Goal: Navigation & Orientation: Find specific page/section

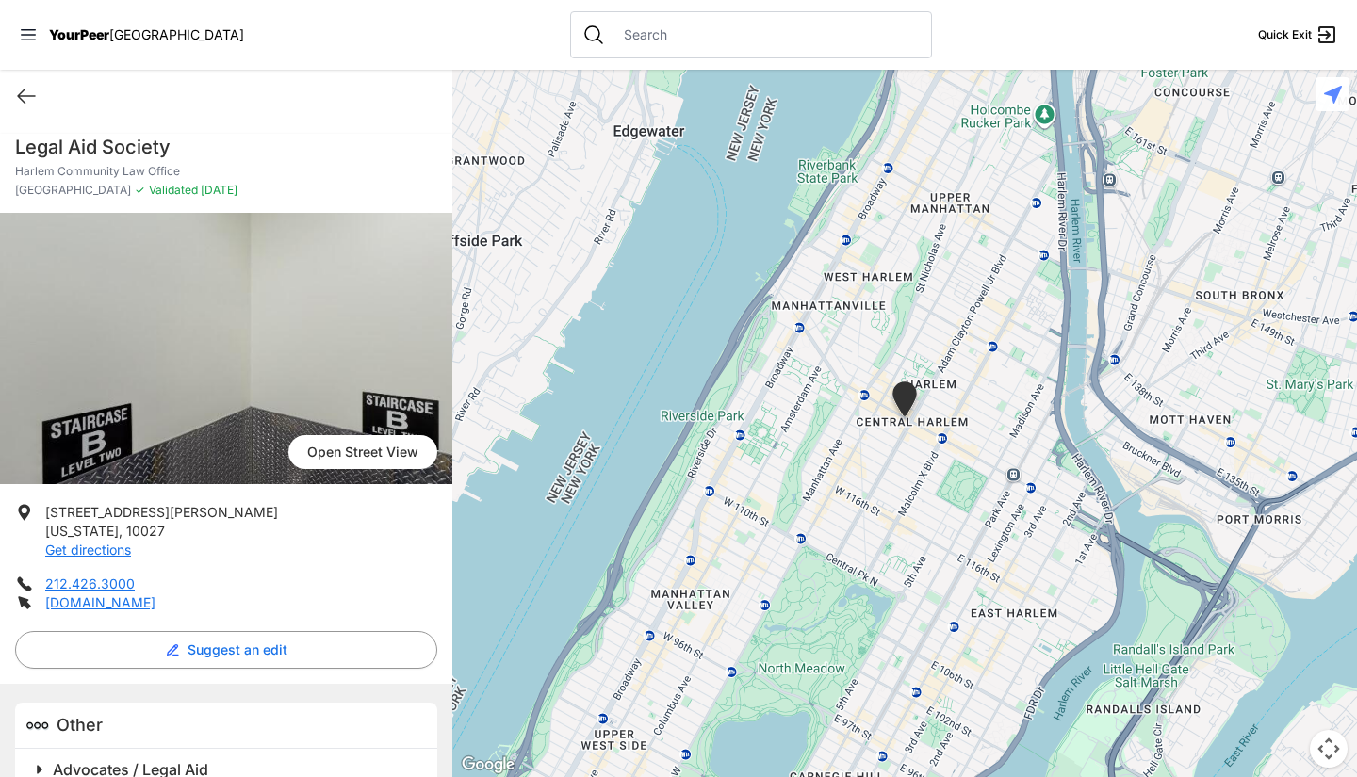
scroll to position [38, 0]
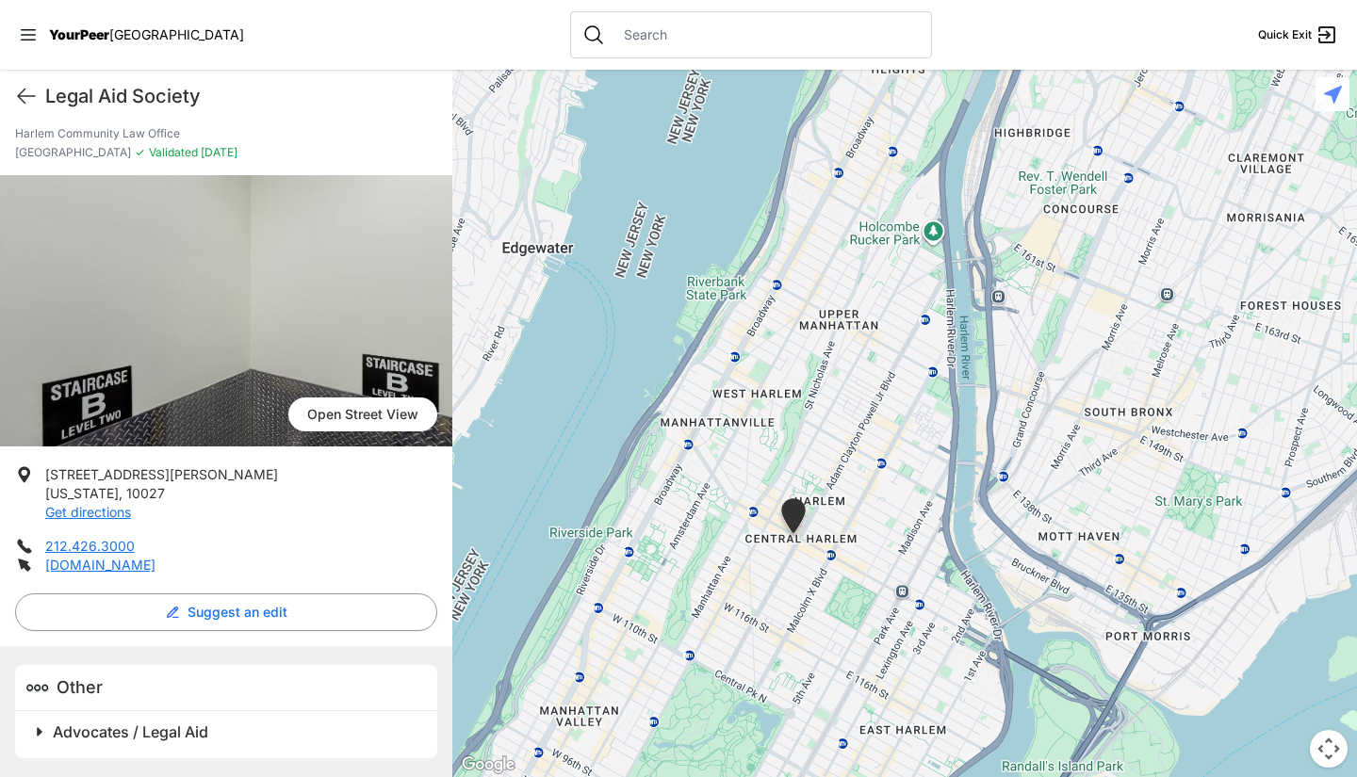
drag, startPoint x: 976, startPoint y: 176, endPoint x: 761, endPoint y: 487, distance: 377.9
click at [761, 487] on div at bounding box center [904, 424] width 904 height 708
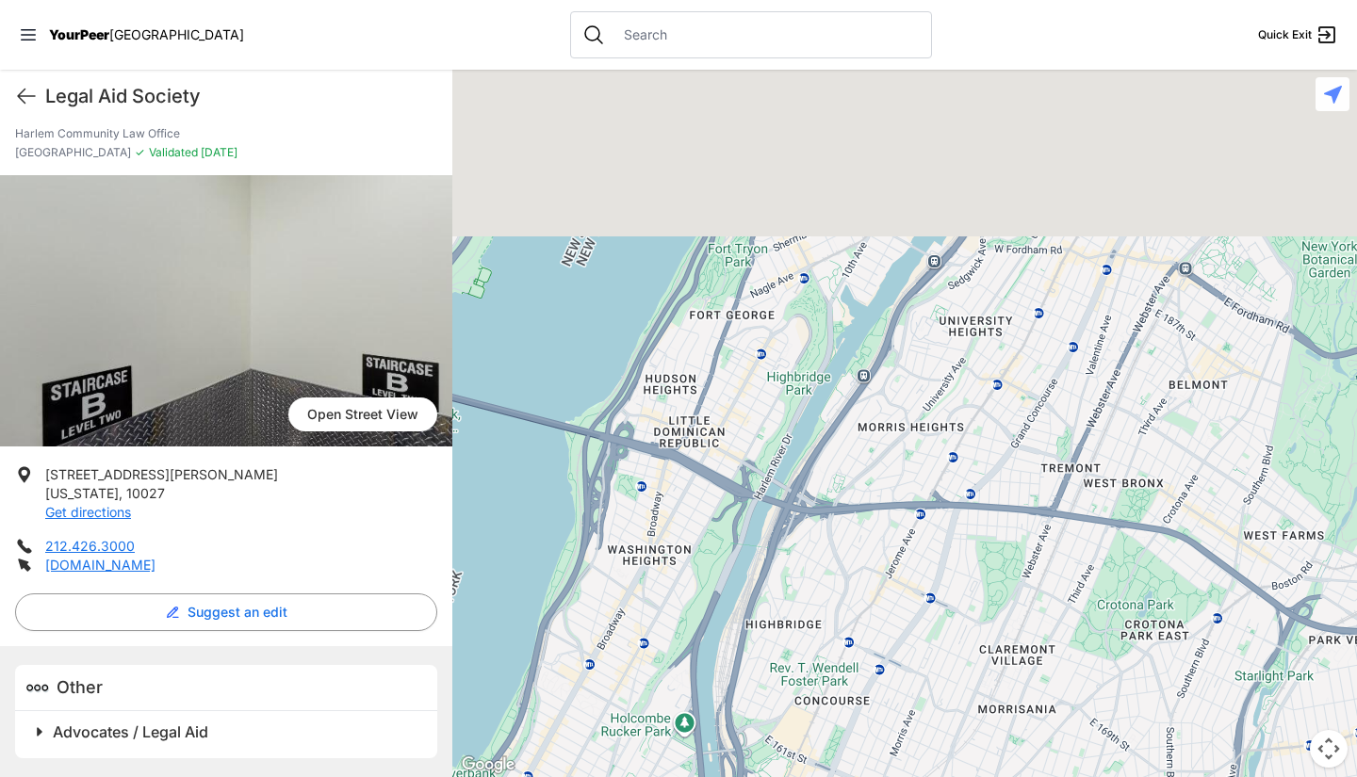
drag, startPoint x: 932, startPoint y: 173, endPoint x: 737, endPoint y: 551, distance: 425.2
click at [737, 551] on div at bounding box center [904, 424] width 904 height 708
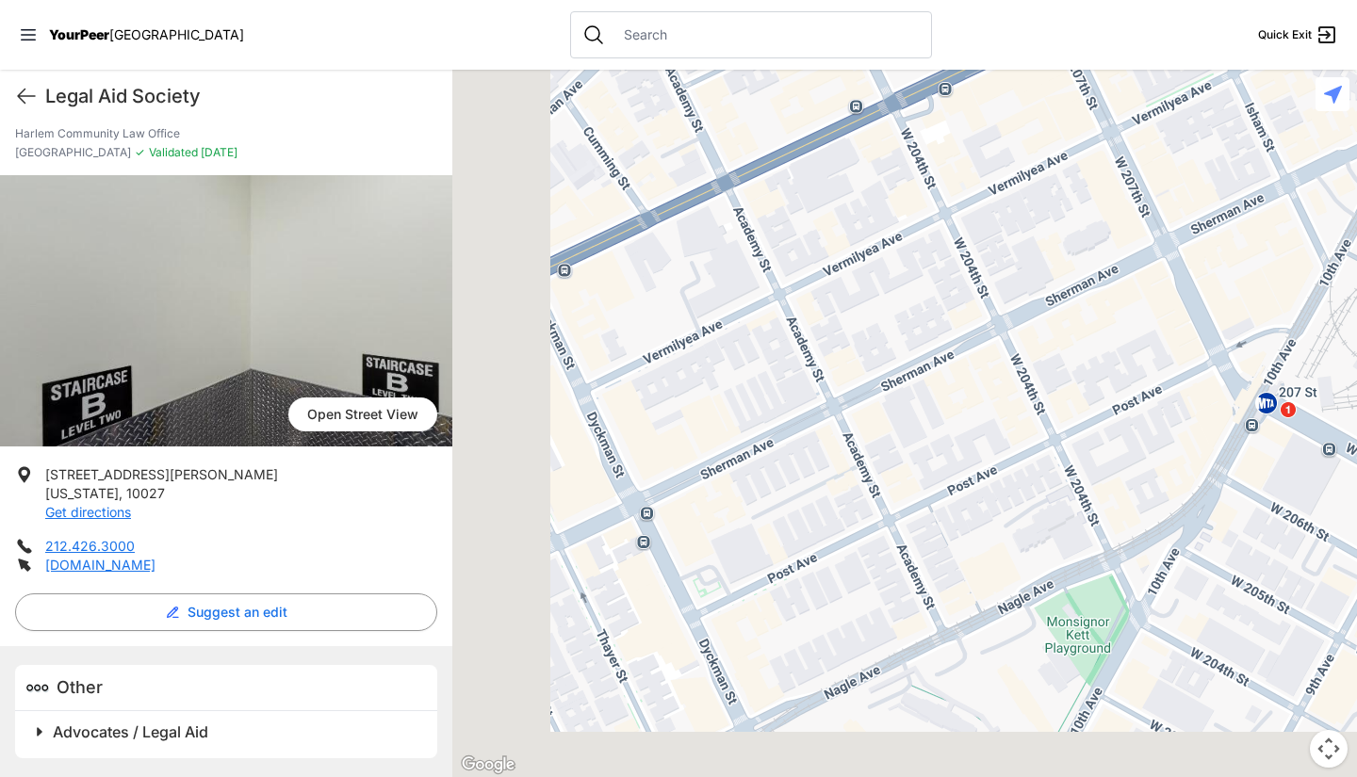
drag, startPoint x: 736, startPoint y: 320, endPoint x: 1002, endPoint y: 235, distance: 280.1
click at [1002, 235] on div at bounding box center [904, 424] width 904 height 708
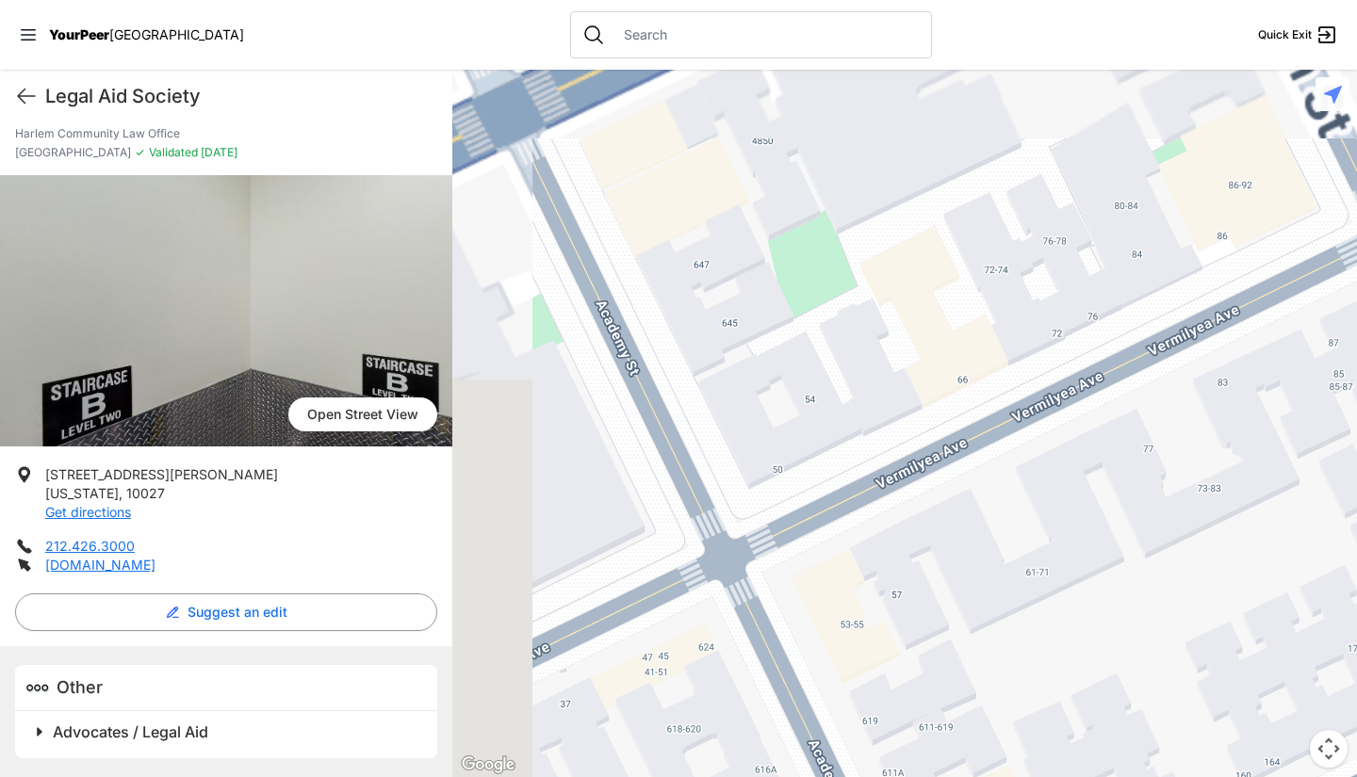
drag, startPoint x: 708, startPoint y: 265, endPoint x: 893, endPoint y: 475, distance: 280.3
click at [893, 475] on div at bounding box center [904, 424] width 904 height 708
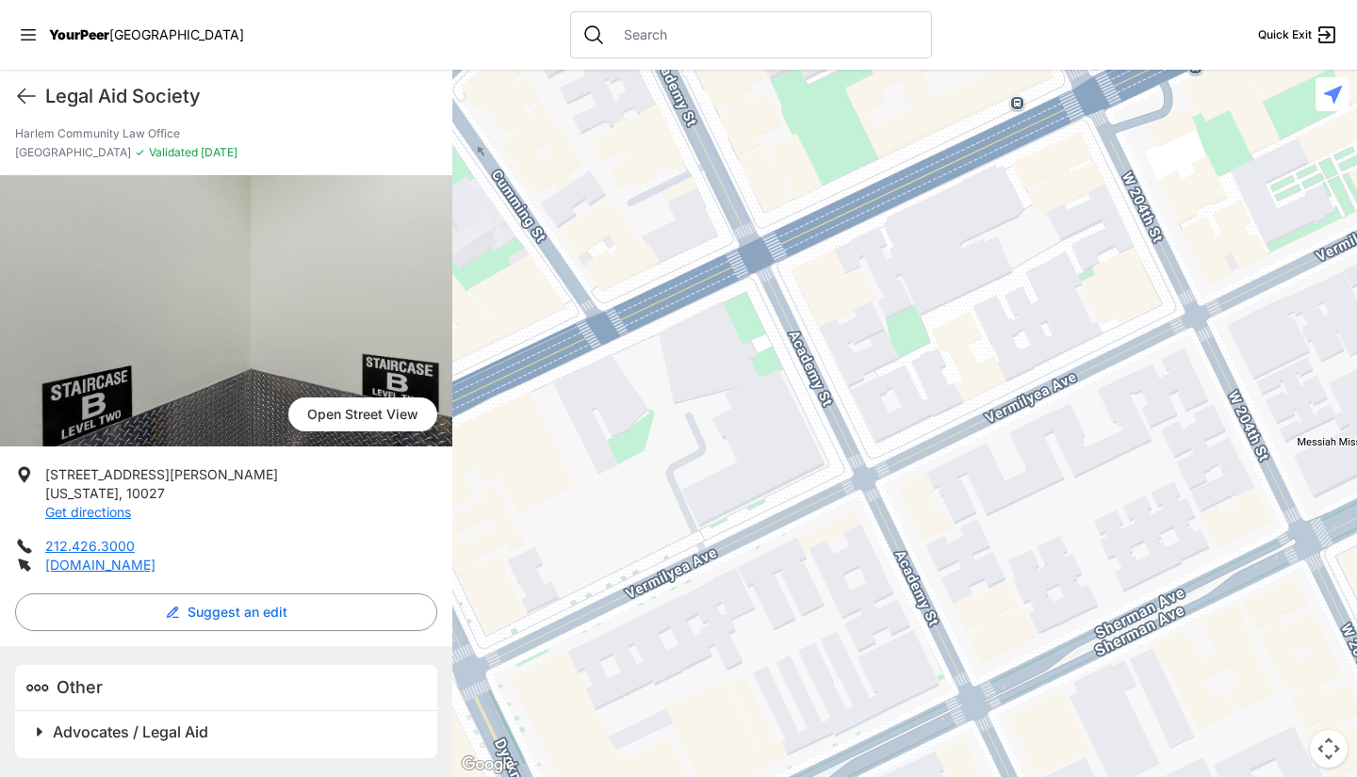
drag, startPoint x: 1028, startPoint y: 393, endPoint x: 777, endPoint y: 353, distance: 253.7
click at [777, 353] on div at bounding box center [904, 424] width 904 height 708
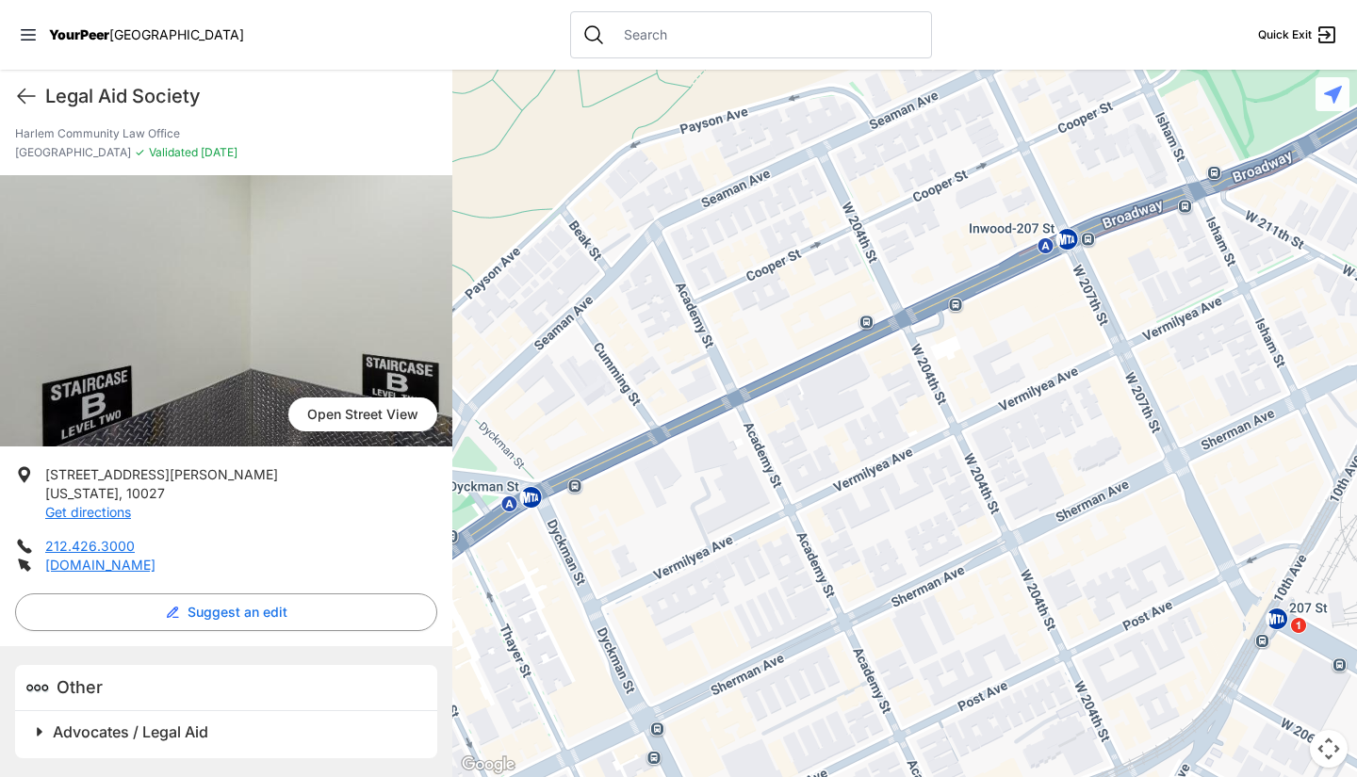
drag, startPoint x: 791, startPoint y: 286, endPoint x: 920, endPoint y: 435, distance: 196.4
click at [920, 435] on div at bounding box center [904, 424] width 904 height 708
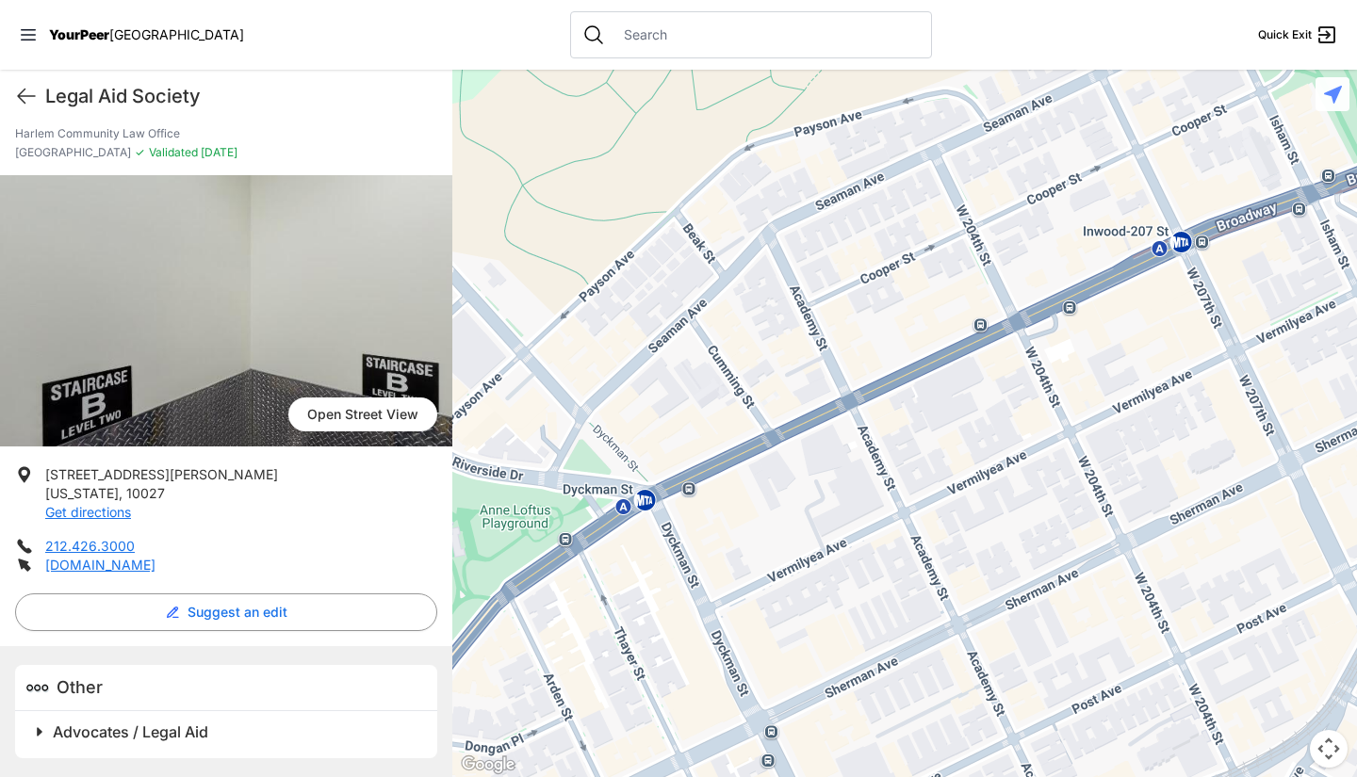
drag, startPoint x: 643, startPoint y: 390, endPoint x: 734, endPoint y: 367, distance: 94.1
click at [734, 367] on div at bounding box center [904, 424] width 904 height 708
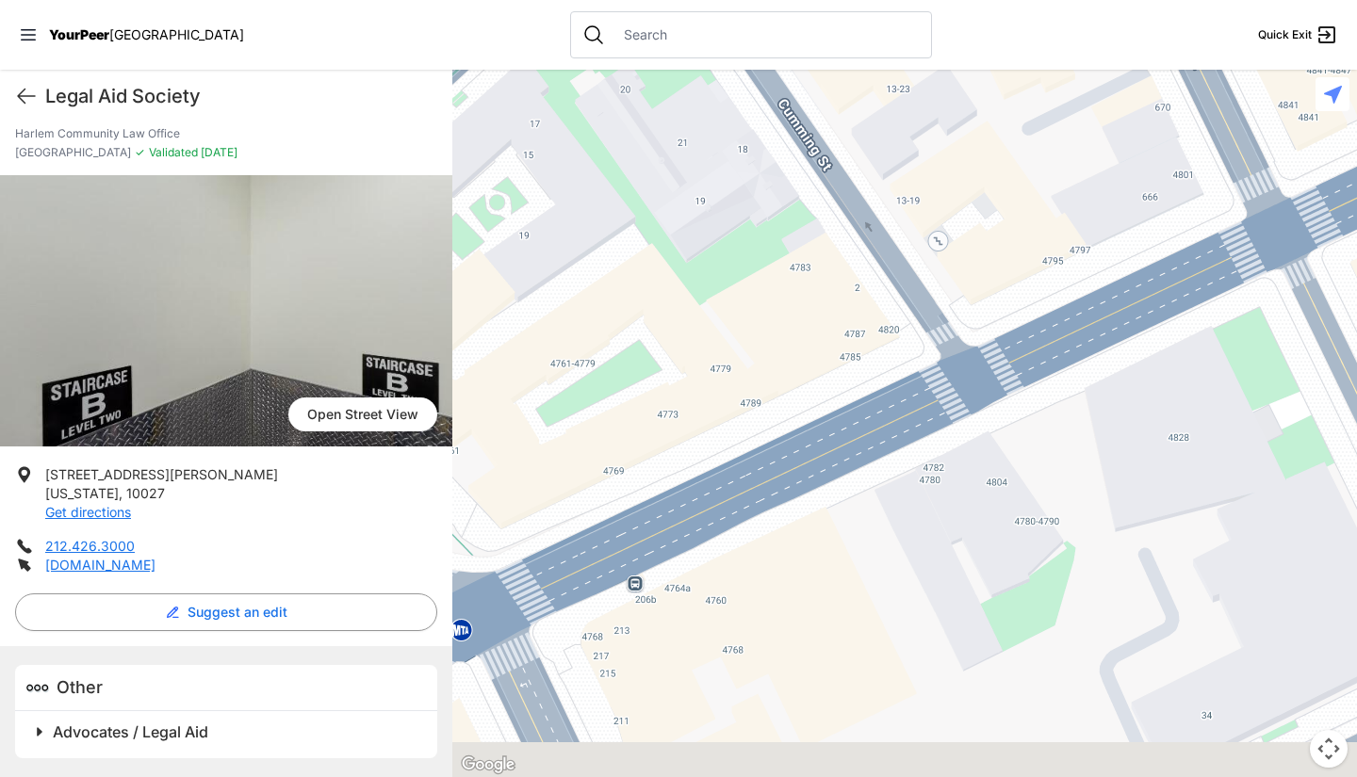
drag, startPoint x: 851, startPoint y: 558, endPoint x: 942, endPoint y: 251, distance: 320.4
click at [942, 251] on div at bounding box center [904, 424] width 904 height 708
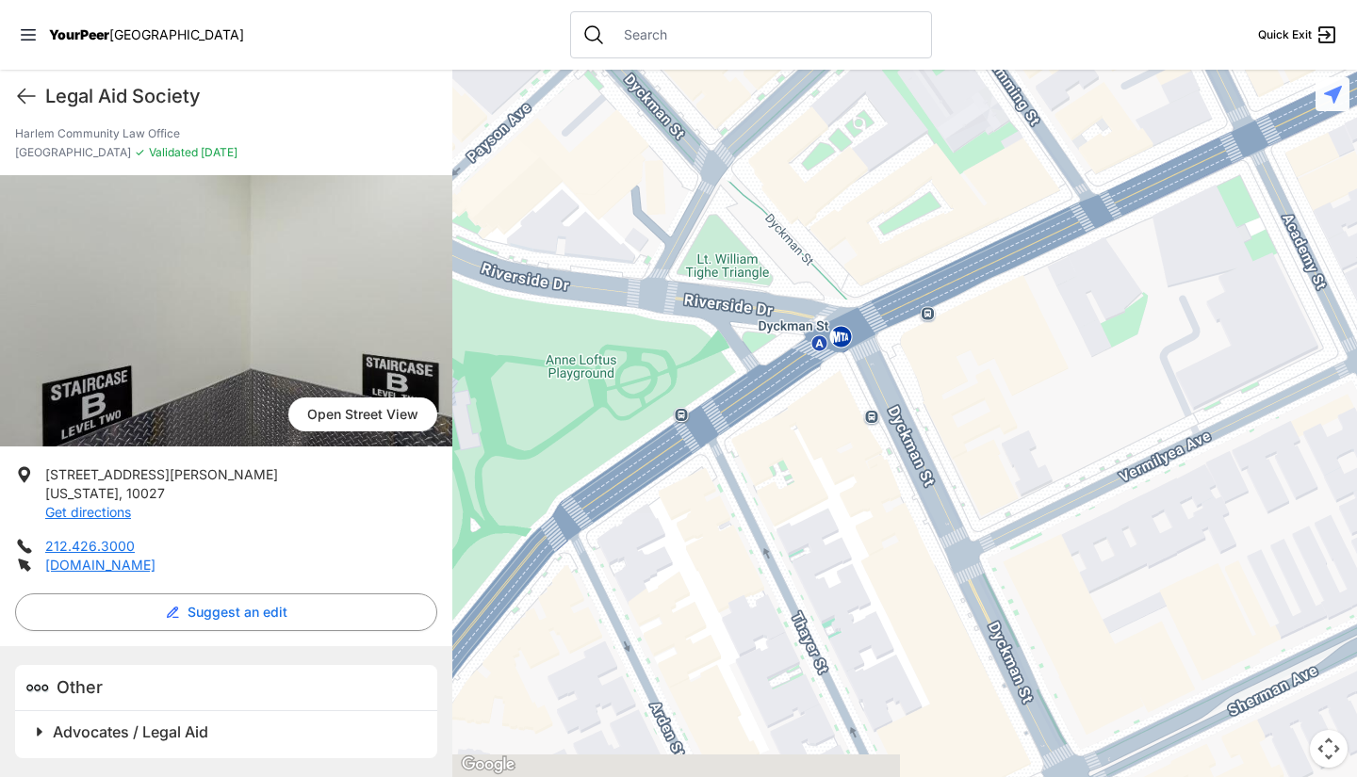
drag, startPoint x: 820, startPoint y: 408, endPoint x: 990, endPoint y: 359, distance: 177.4
click at [990, 359] on div at bounding box center [904, 424] width 904 height 708
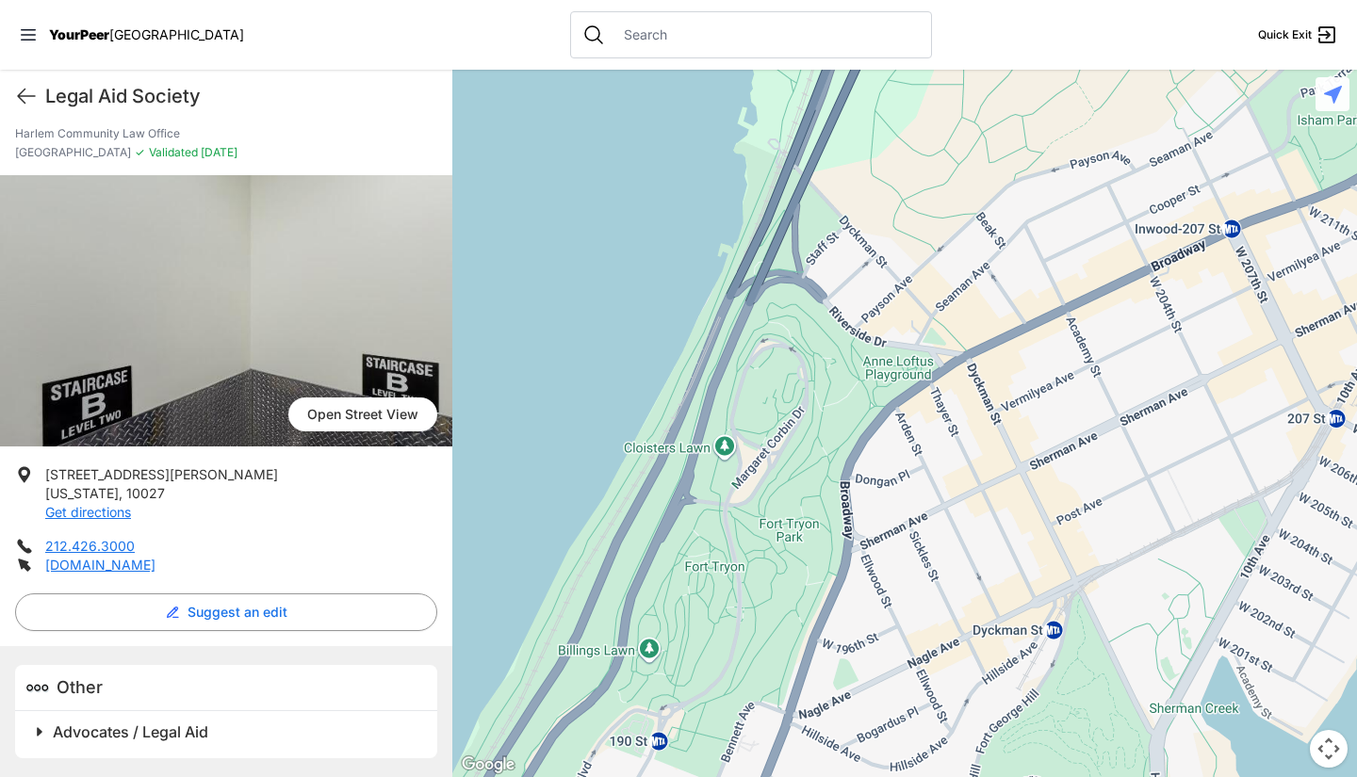
drag, startPoint x: 917, startPoint y: 432, endPoint x: 1022, endPoint y: 78, distance: 369.6
click at [1017, 126] on div at bounding box center [904, 424] width 904 height 708
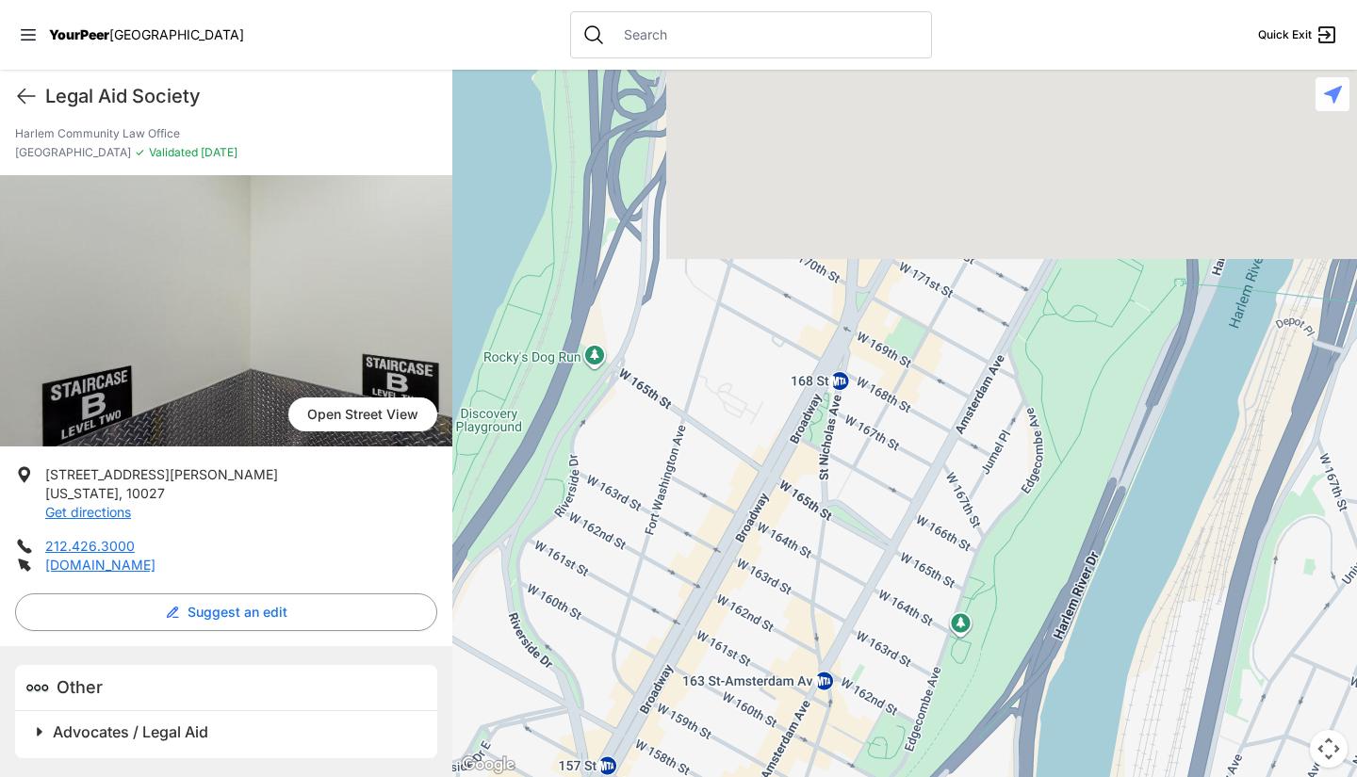
drag, startPoint x: 961, startPoint y: 236, endPoint x: 859, endPoint y: 489, distance: 273.1
click at [859, 489] on div at bounding box center [904, 424] width 904 height 708
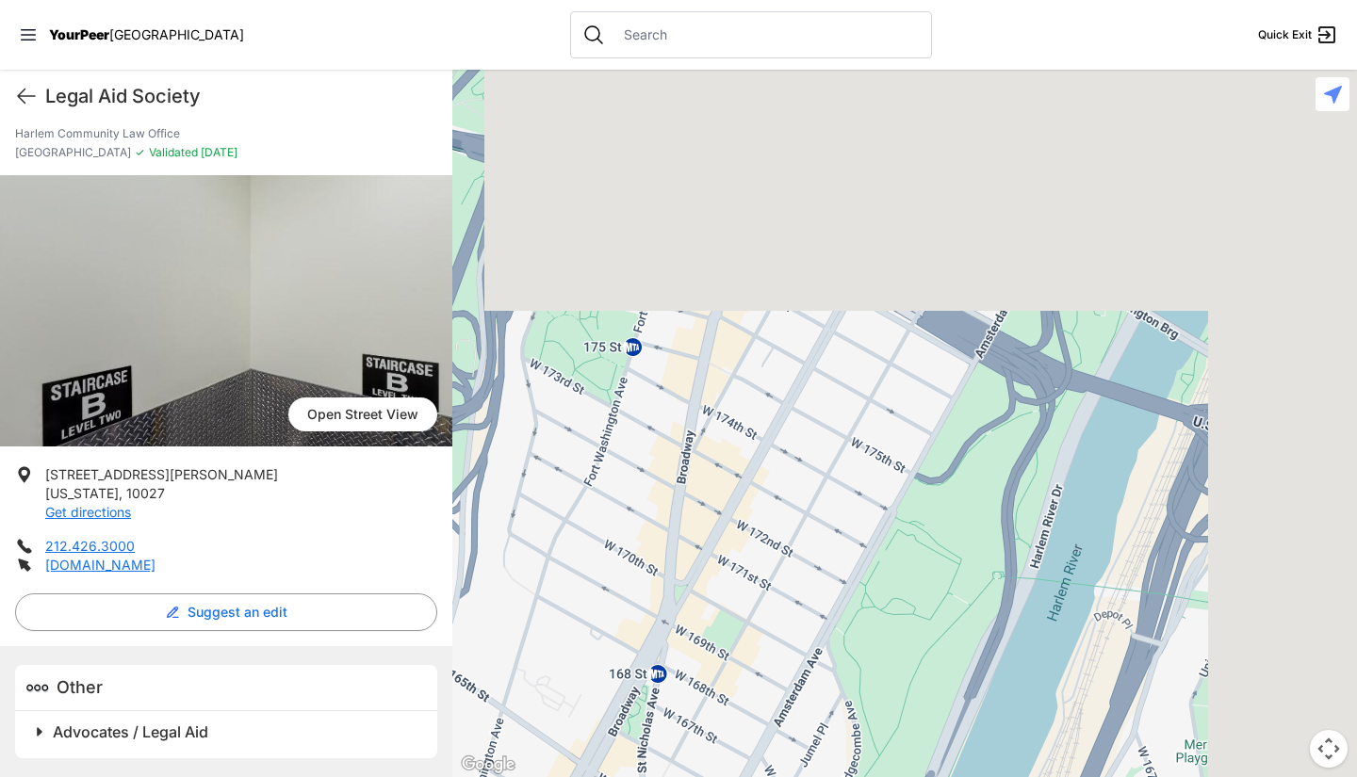
drag, startPoint x: 991, startPoint y: 242, endPoint x: 801, endPoint y: 525, distance: 340.7
click at [801, 525] on div at bounding box center [904, 424] width 904 height 708
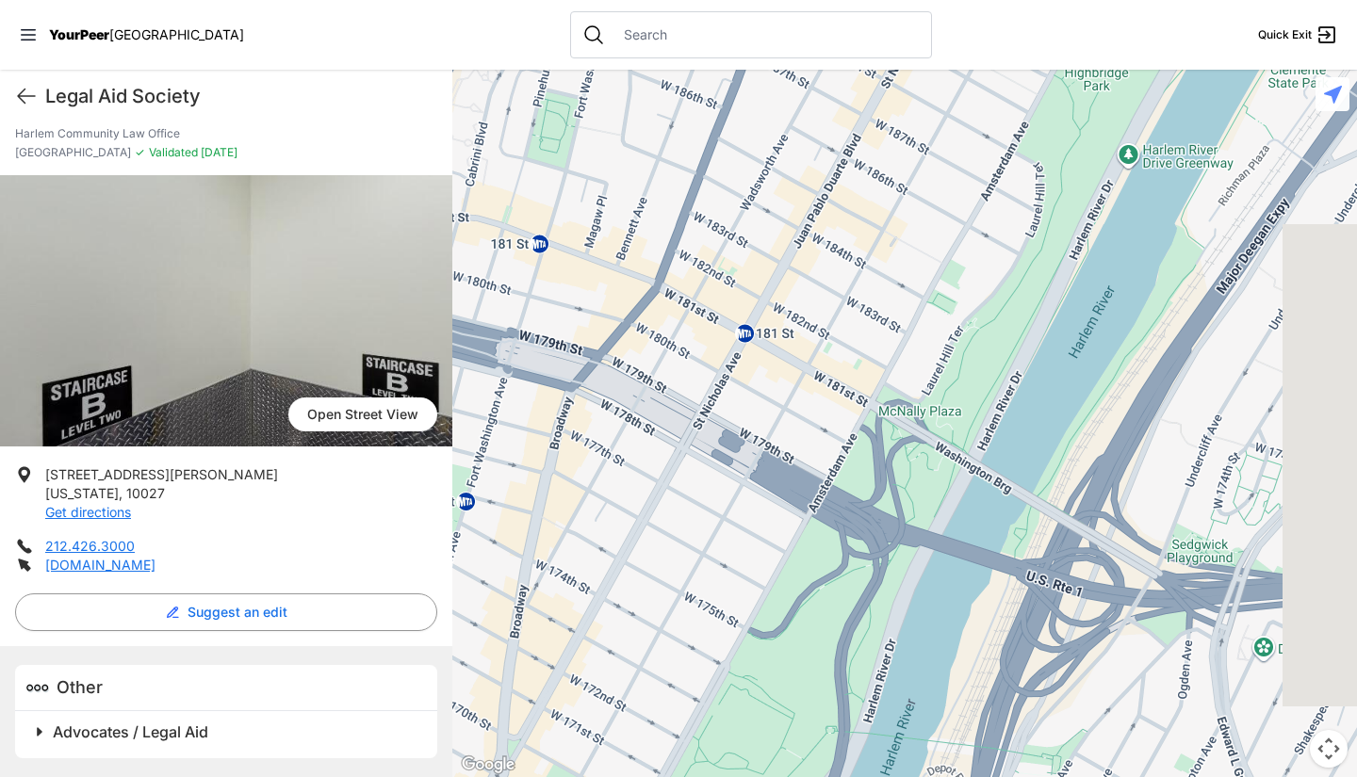
drag, startPoint x: 981, startPoint y: 321, endPoint x: 814, endPoint y: 477, distance: 228.0
click at [814, 477] on div at bounding box center [904, 424] width 904 height 708
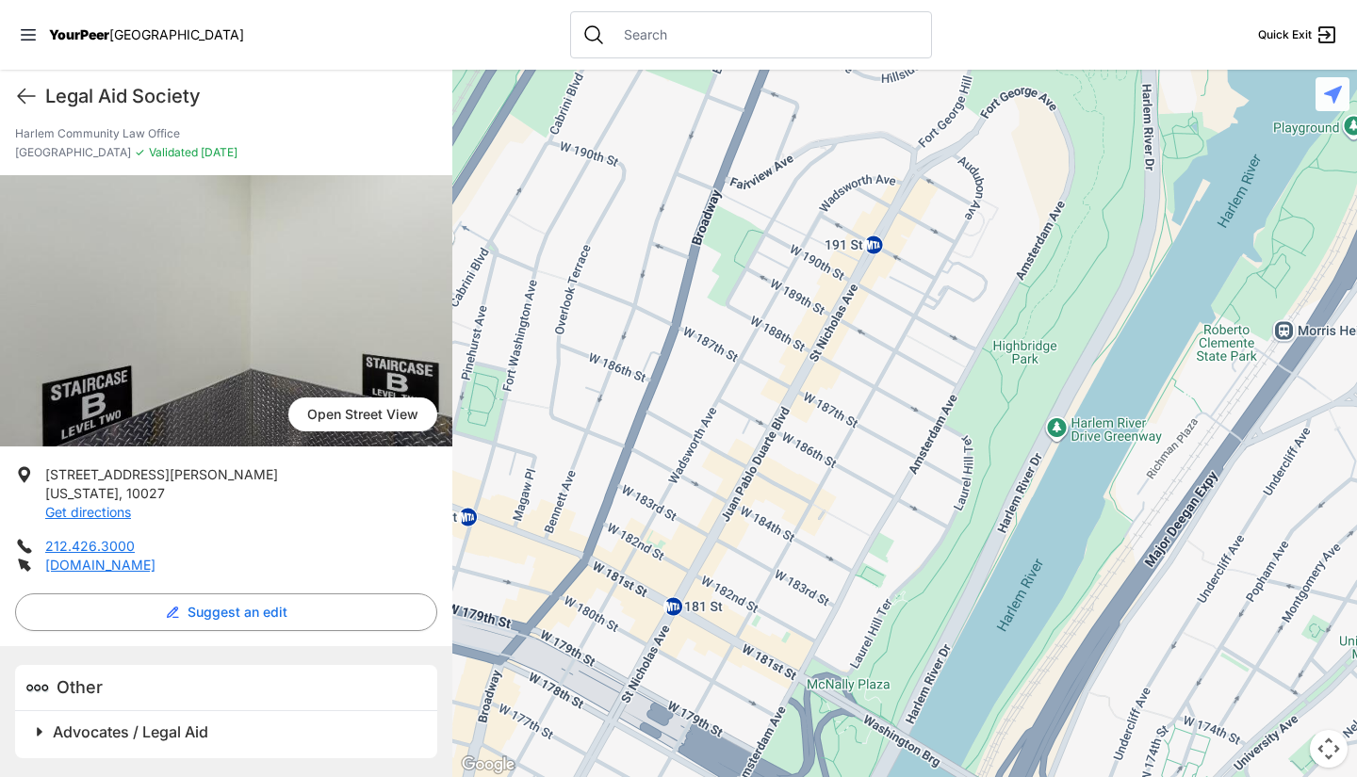
drag, startPoint x: 910, startPoint y: 314, endPoint x: 832, endPoint y: 613, distance: 309.6
click at [832, 613] on div at bounding box center [904, 424] width 904 height 708
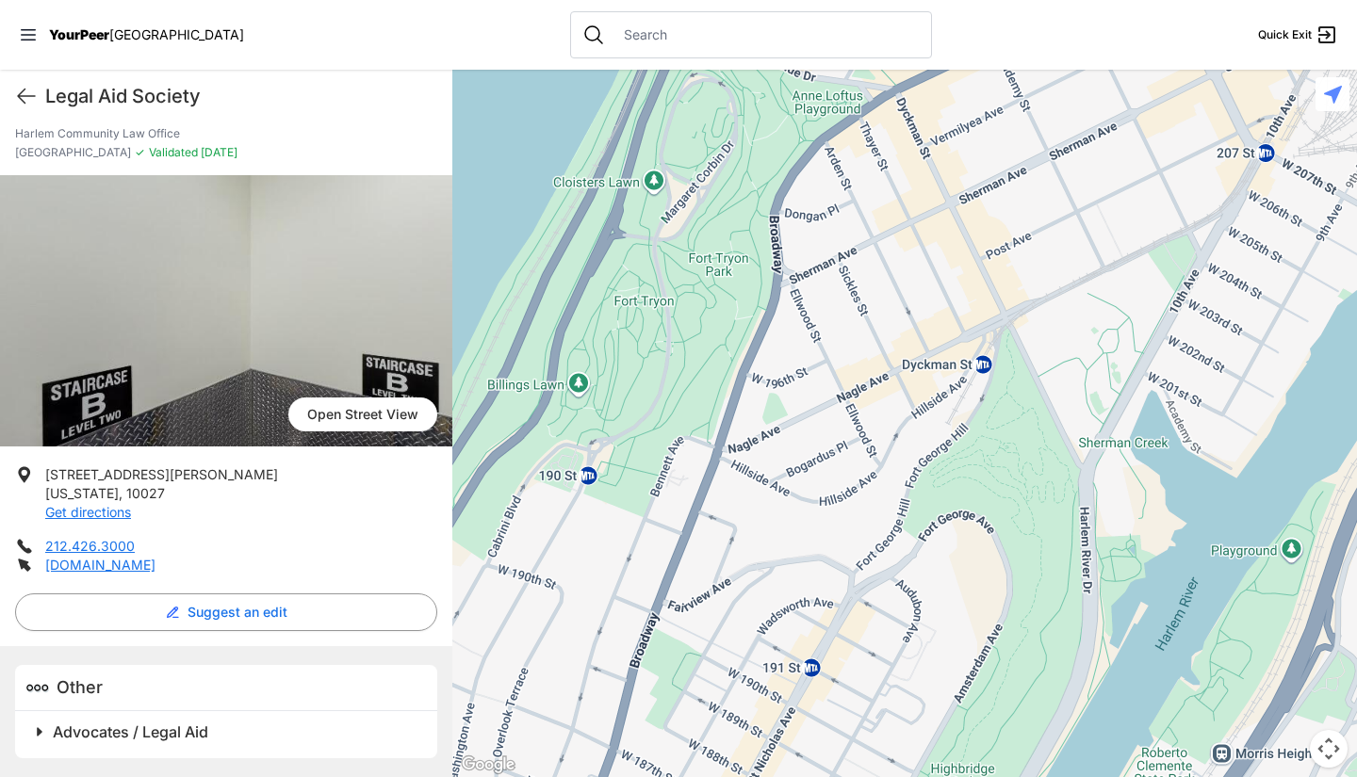
drag, startPoint x: 888, startPoint y: 414, endPoint x: 827, endPoint y: 643, distance: 237.9
click at [827, 643] on div at bounding box center [904, 424] width 904 height 708
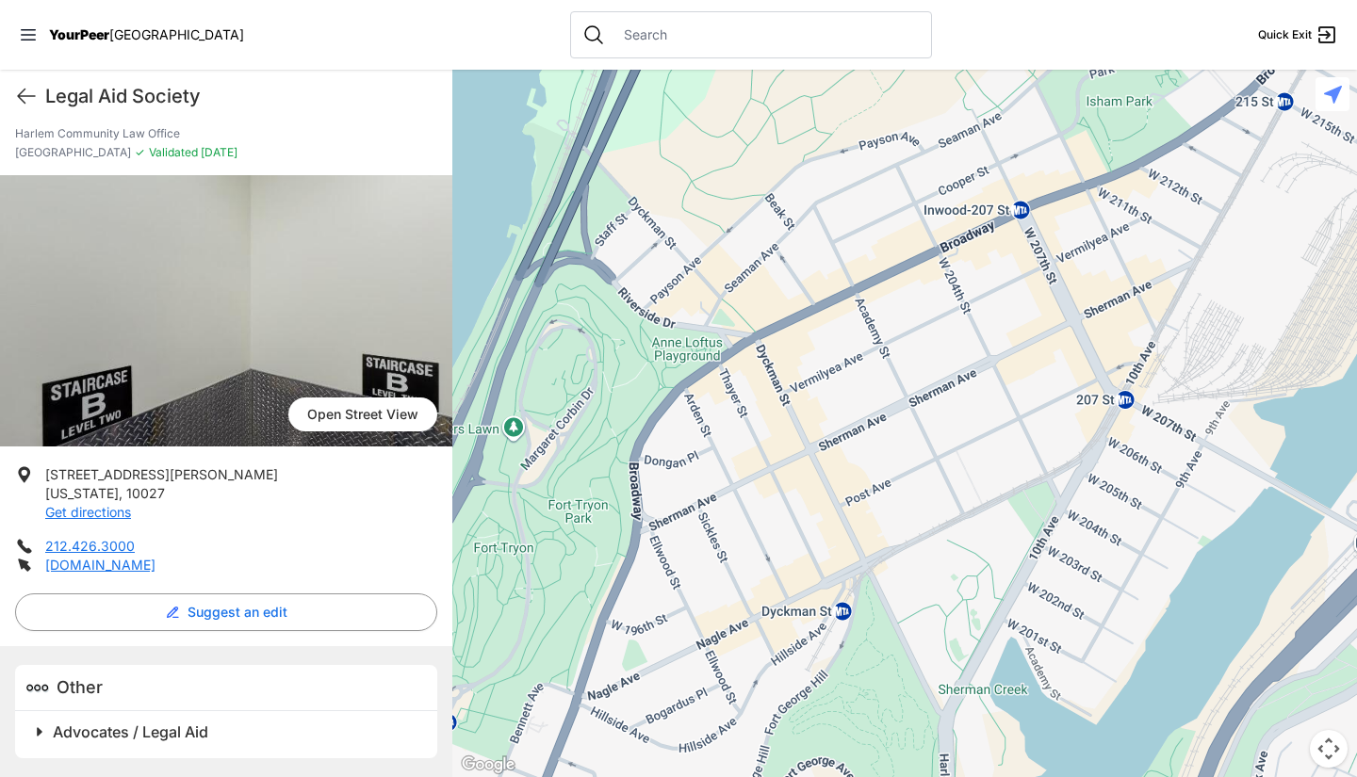
drag, startPoint x: 913, startPoint y: 398, endPoint x: 765, endPoint y: 657, distance: 298.3
click at [765, 657] on div at bounding box center [904, 424] width 904 height 708
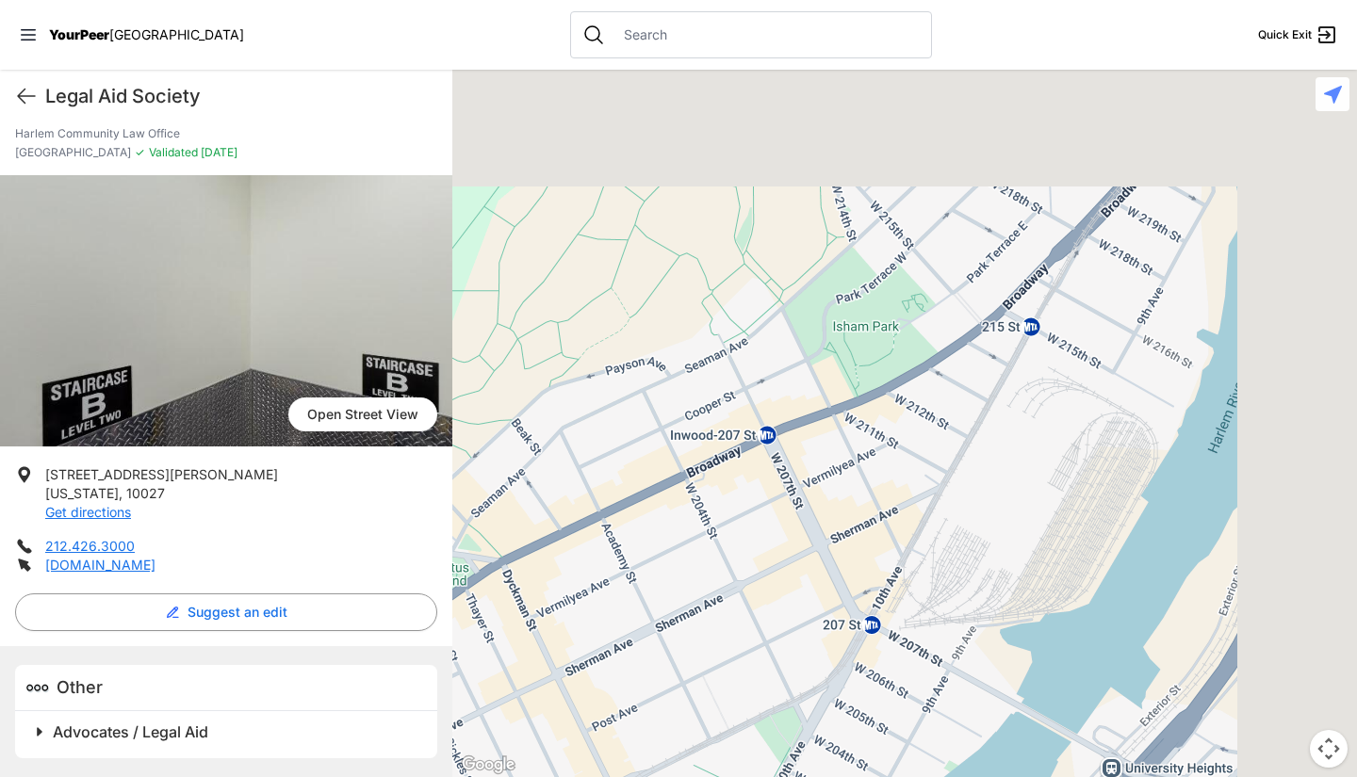
drag, startPoint x: 911, startPoint y: 407, endPoint x: 700, endPoint y: 640, distance: 314.1
click at [700, 640] on div at bounding box center [904, 424] width 904 height 708
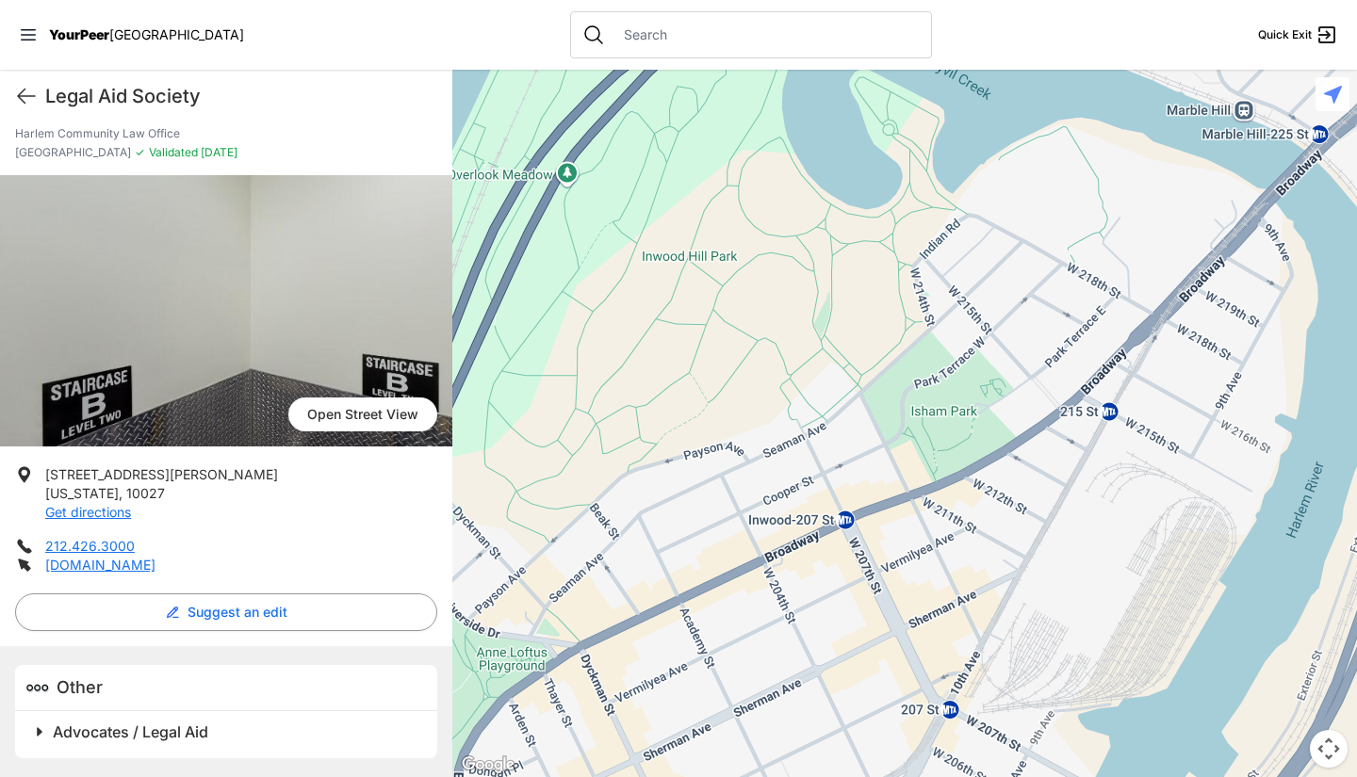
drag, startPoint x: 754, startPoint y: 463, endPoint x: 841, endPoint y: 558, distance: 129.4
click at [841, 558] on div at bounding box center [904, 424] width 904 height 708
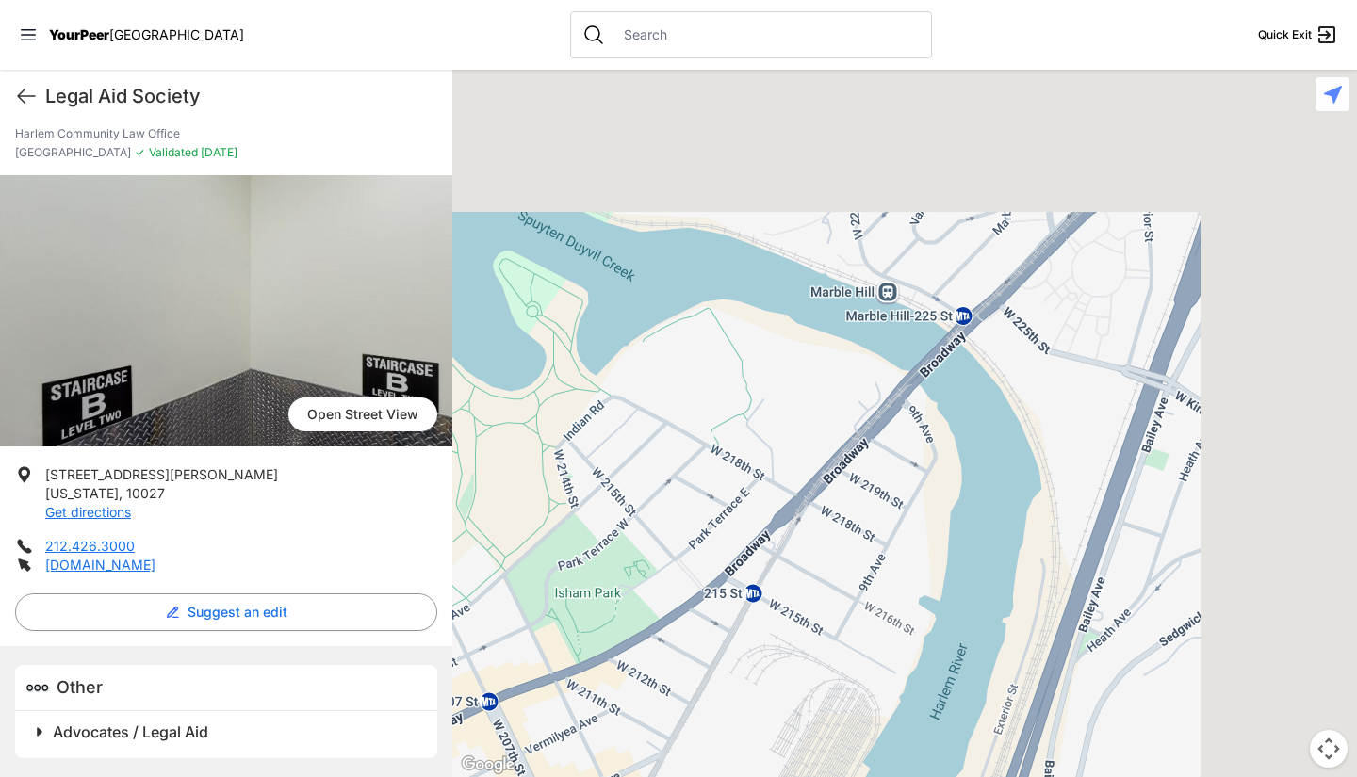
drag, startPoint x: 1045, startPoint y: 337, endPoint x: 657, endPoint y: 552, distance: 443.6
click at [657, 552] on div at bounding box center [904, 424] width 904 height 708
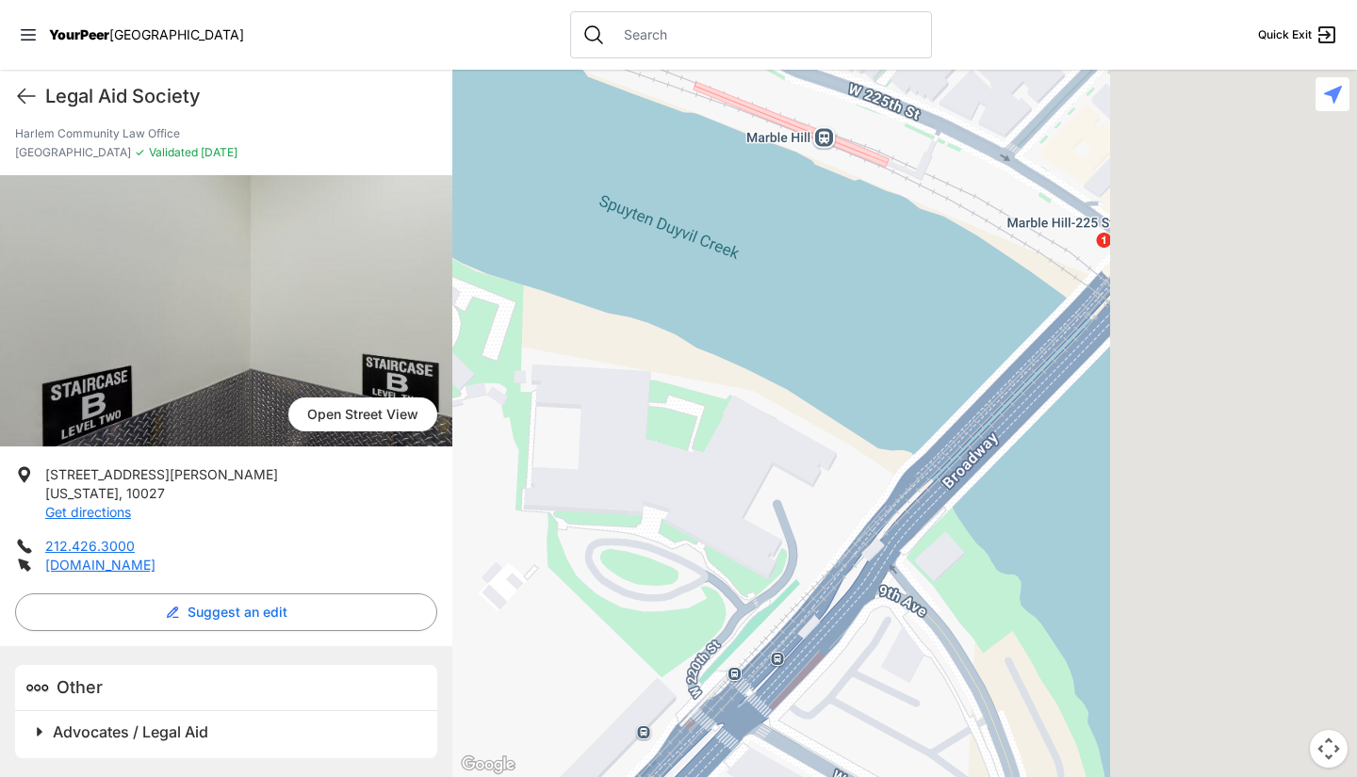
drag, startPoint x: 1002, startPoint y: 329, endPoint x: 676, endPoint y: 628, distance: 442.7
click at [676, 628] on div at bounding box center [904, 424] width 904 height 708
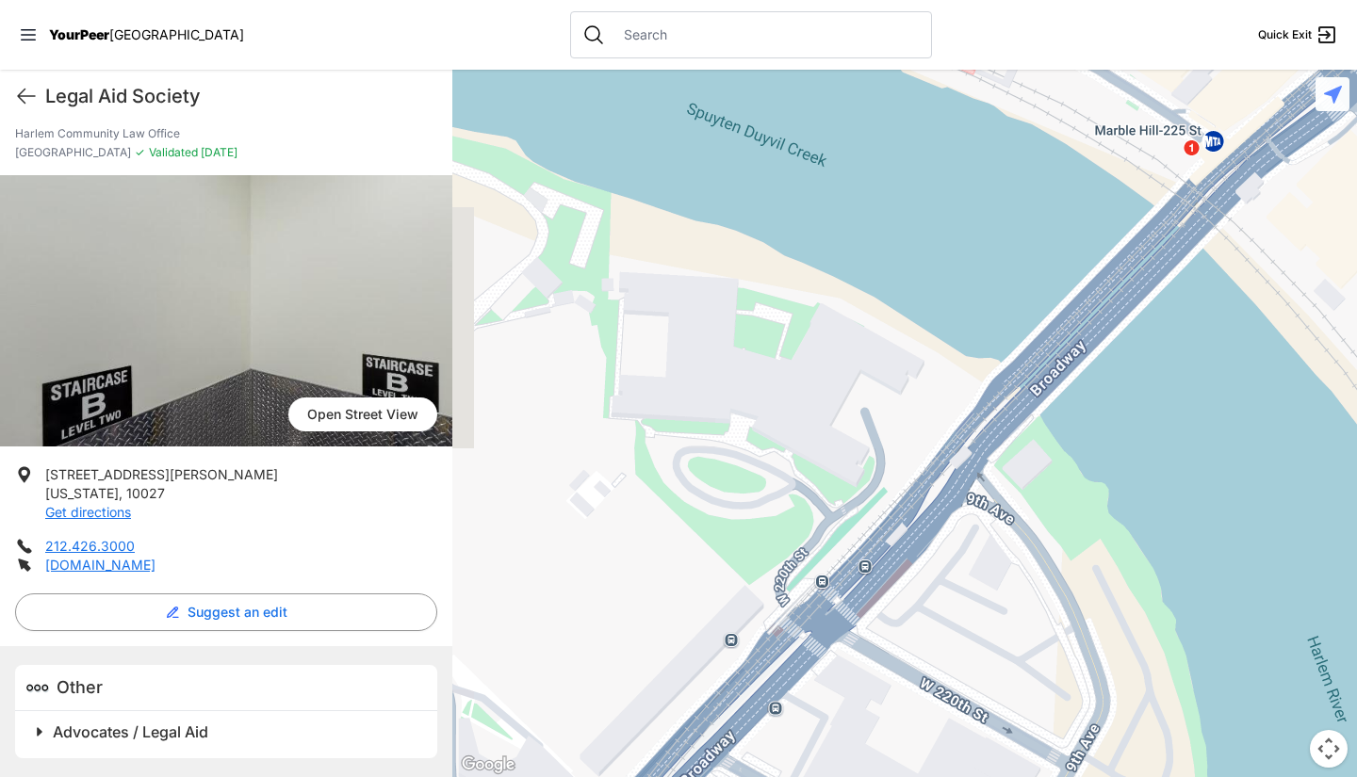
drag, startPoint x: 786, startPoint y: 412, endPoint x: 1064, endPoint y: 192, distance: 354.2
click at [1064, 192] on div at bounding box center [904, 424] width 904 height 708
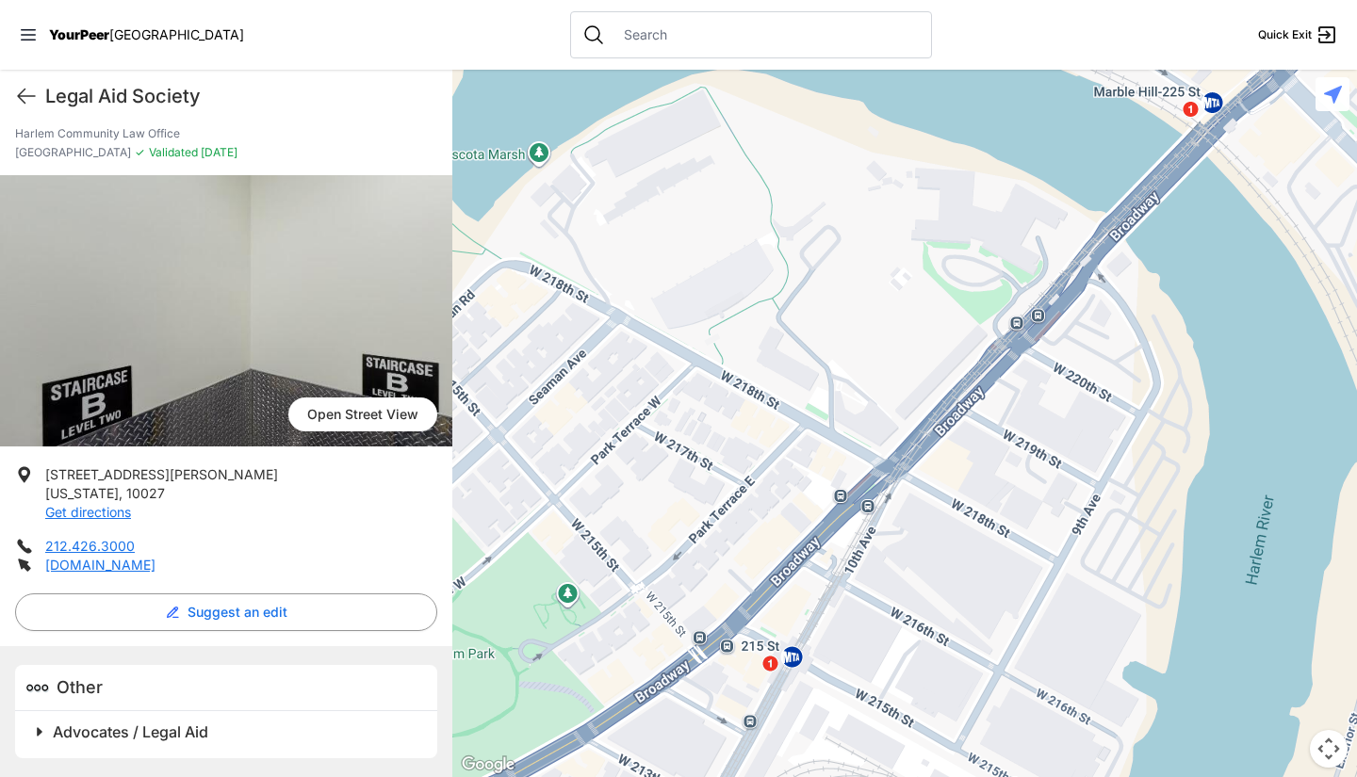
drag, startPoint x: 925, startPoint y: 353, endPoint x: 1044, endPoint y: 235, distance: 167.9
click at [1044, 235] on div at bounding box center [904, 424] width 904 height 708
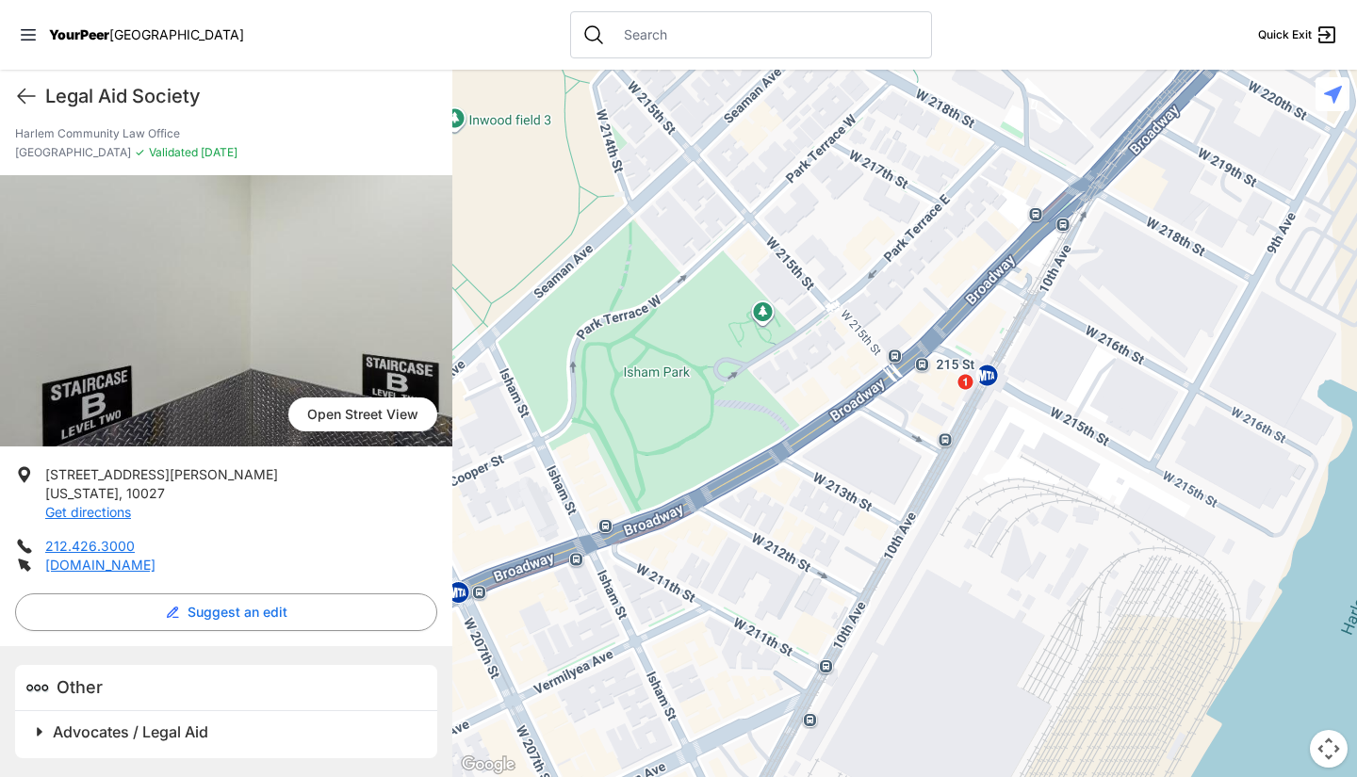
drag, startPoint x: 975, startPoint y: 355, endPoint x: 1113, endPoint y: 130, distance: 263.9
click at [1113, 130] on div at bounding box center [904, 424] width 904 height 708
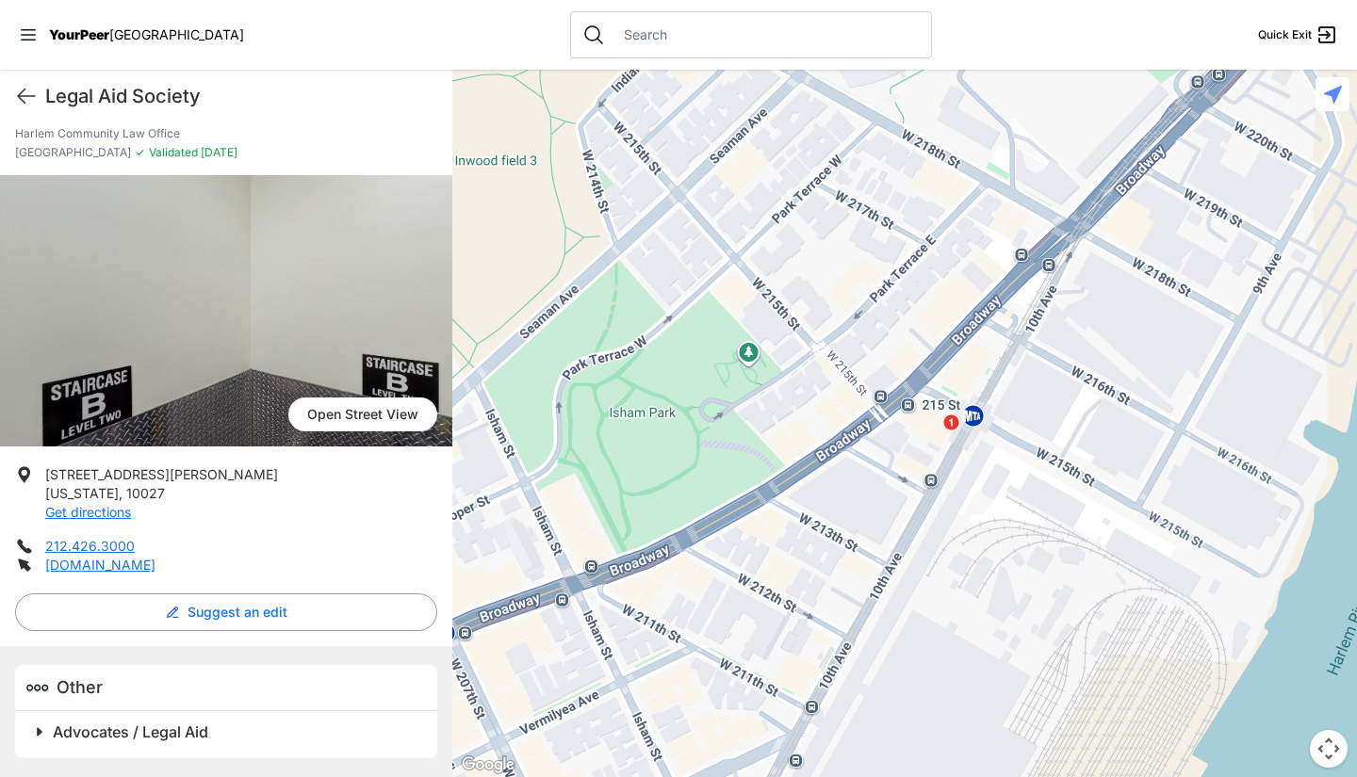
drag, startPoint x: 908, startPoint y: 482, endPoint x: 945, endPoint y: 287, distance: 198.5
click at [945, 287] on div at bounding box center [904, 424] width 904 height 708
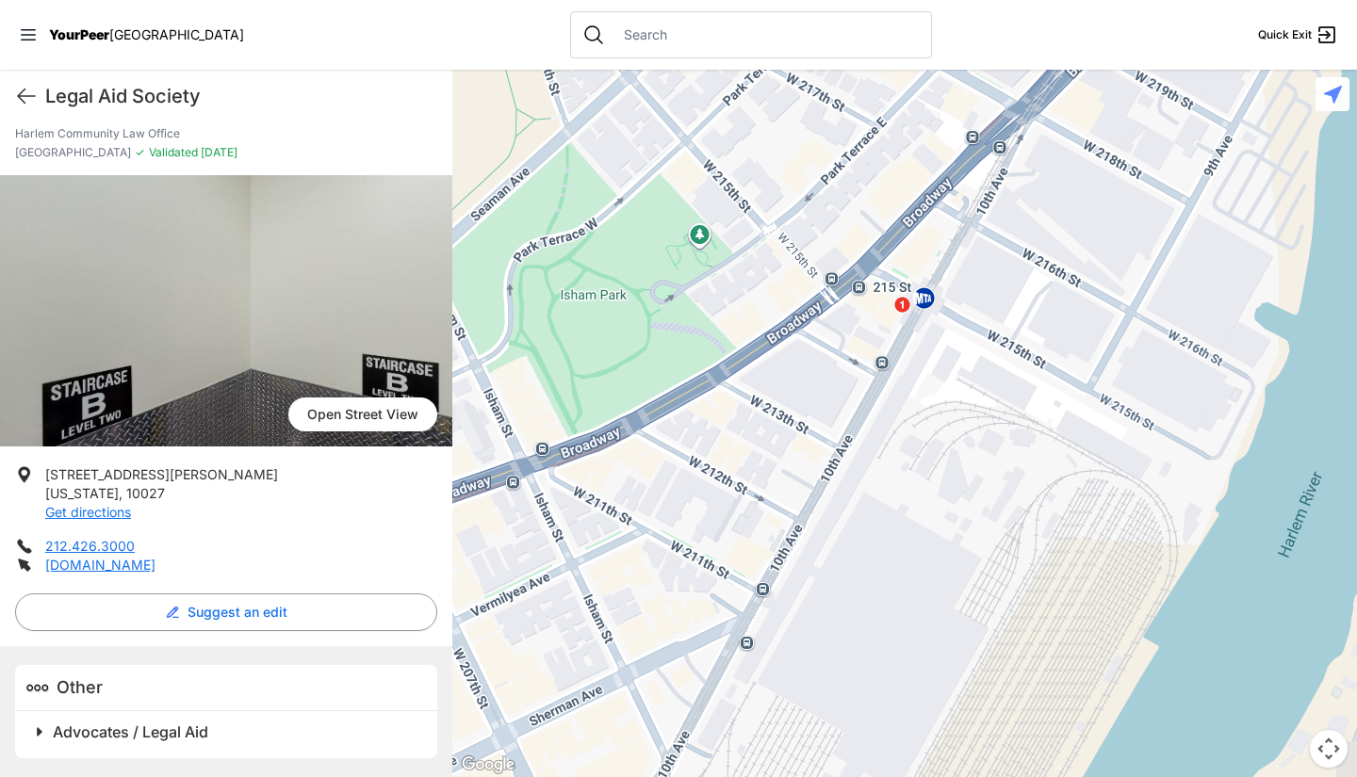
drag, startPoint x: 920, startPoint y: 383, endPoint x: 821, endPoint y: 504, distance: 156.7
click at [821, 504] on div at bounding box center [904, 424] width 904 height 708
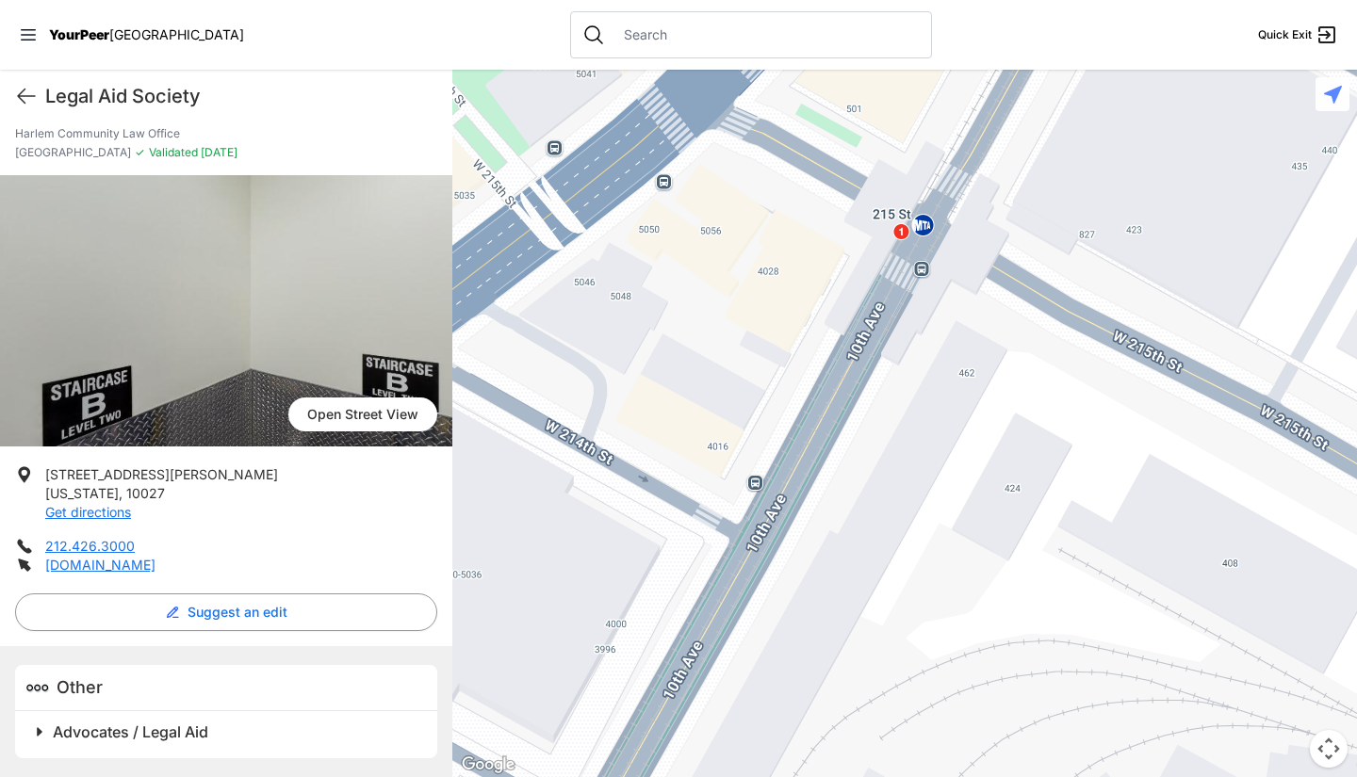
drag, startPoint x: 961, startPoint y: 311, endPoint x: 856, endPoint y: 540, distance: 251.7
click at [856, 540] on div at bounding box center [904, 424] width 904 height 708
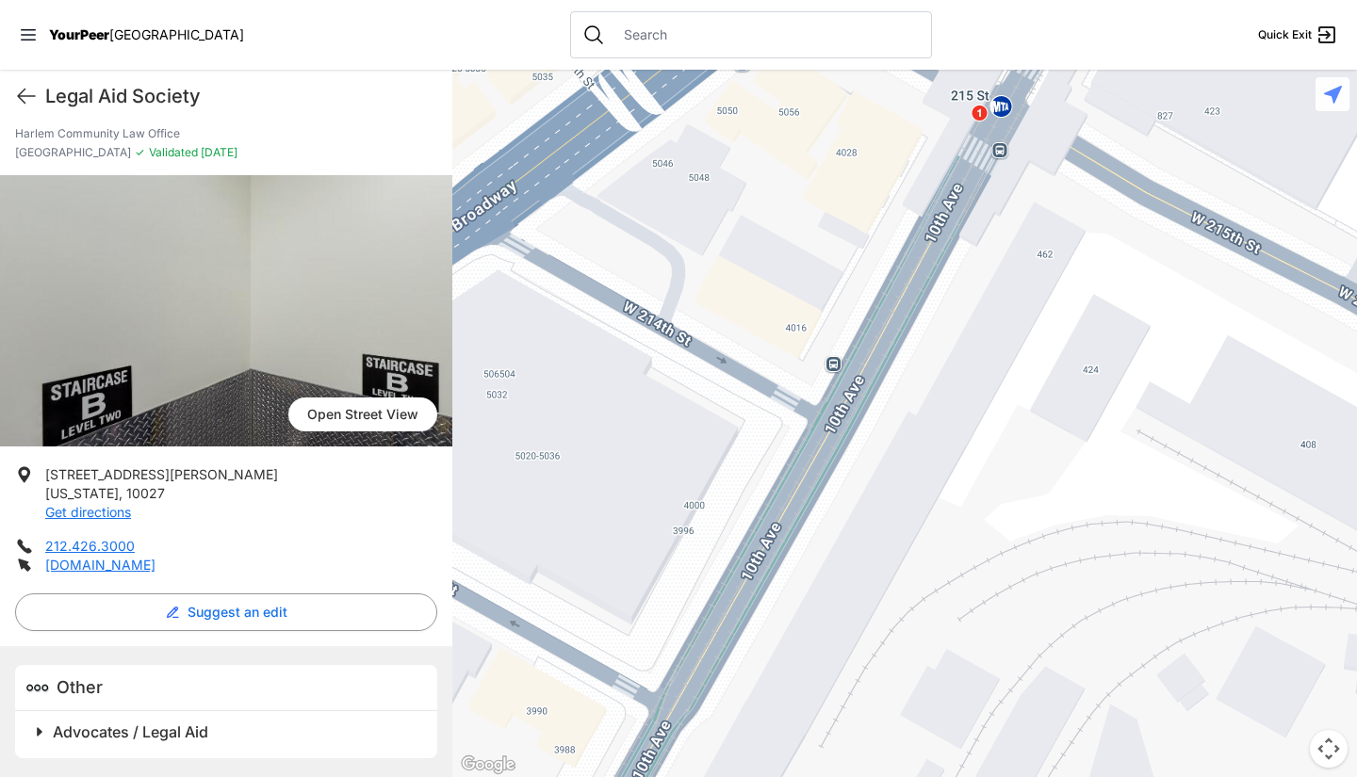
drag, startPoint x: 825, startPoint y: 584, endPoint x: 905, endPoint y: 446, distance: 160.0
click at [905, 446] on div at bounding box center [904, 424] width 904 height 708
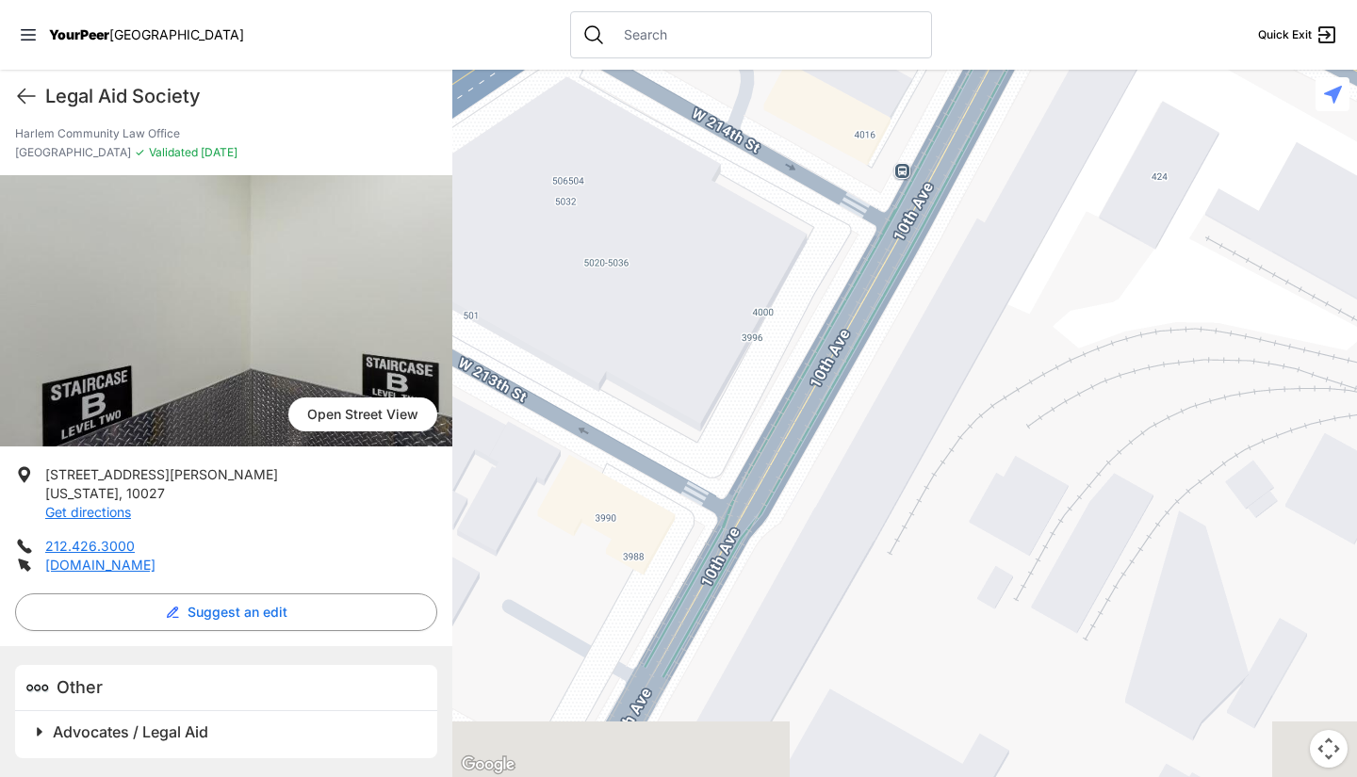
drag, startPoint x: 852, startPoint y: 557, endPoint x: 924, endPoint y: 349, distance: 220.5
click at [924, 349] on div at bounding box center [904, 424] width 904 height 708
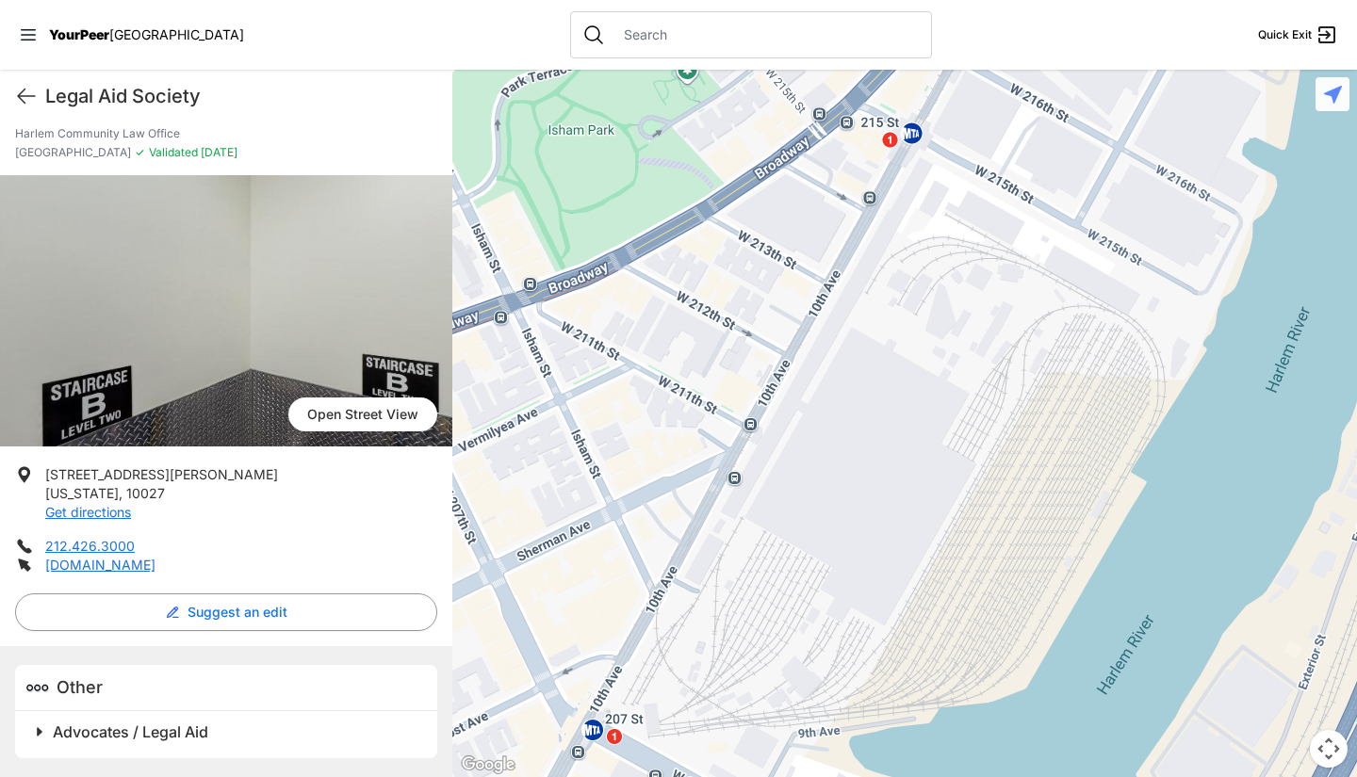
drag, startPoint x: 744, startPoint y: 545, endPoint x: 827, endPoint y: 282, distance: 275.6
click at [827, 282] on div at bounding box center [904, 424] width 904 height 708
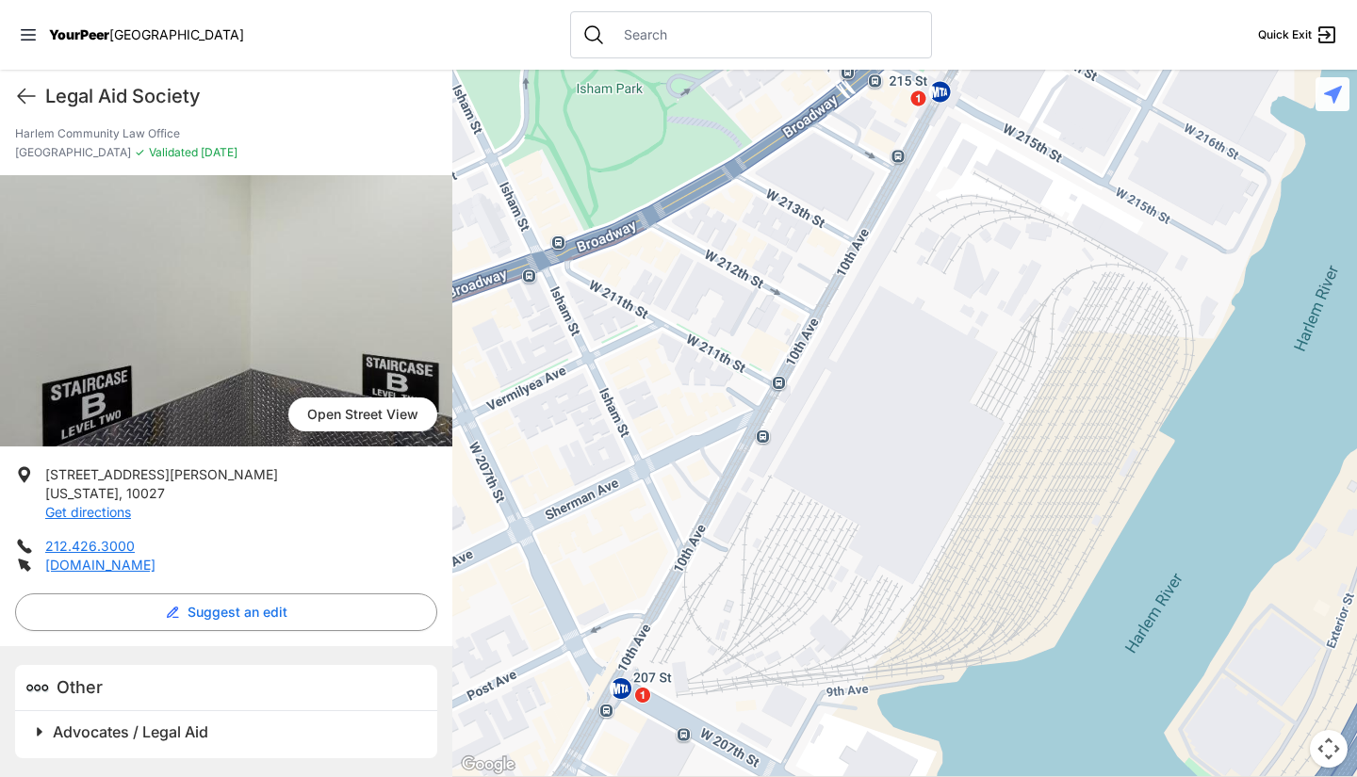
drag, startPoint x: 774, startPoint y: 415, endPoint x: 911, endPoint y: 167, distance: 283.8
click at [897, 201] on div at bounding box center [904, 424] width 904 height 708
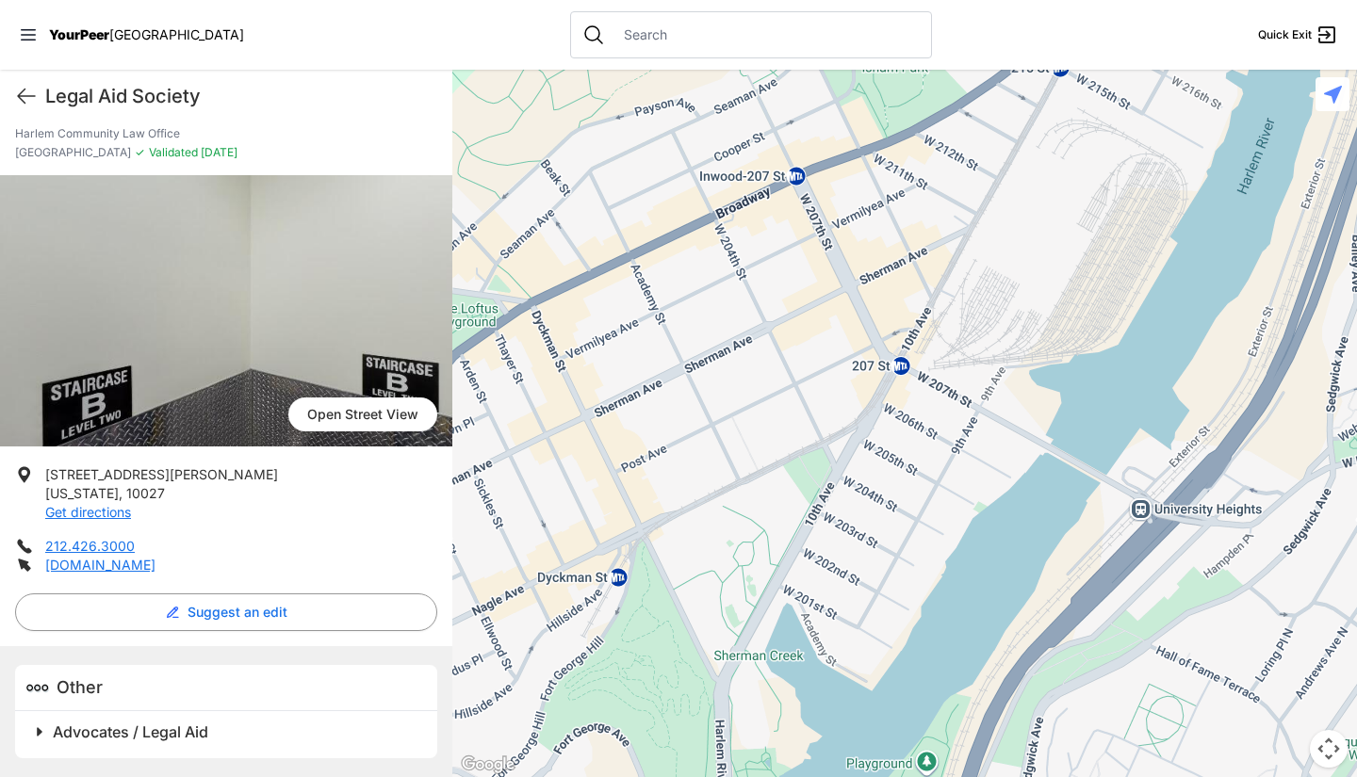
drag, startPoint x: 702, startPoint y: 523, endPoint x: 867, endPoint y: 421, distance: 193.7
click at [867, 421] on div at bounding box center [904, 424] width 904 height 708
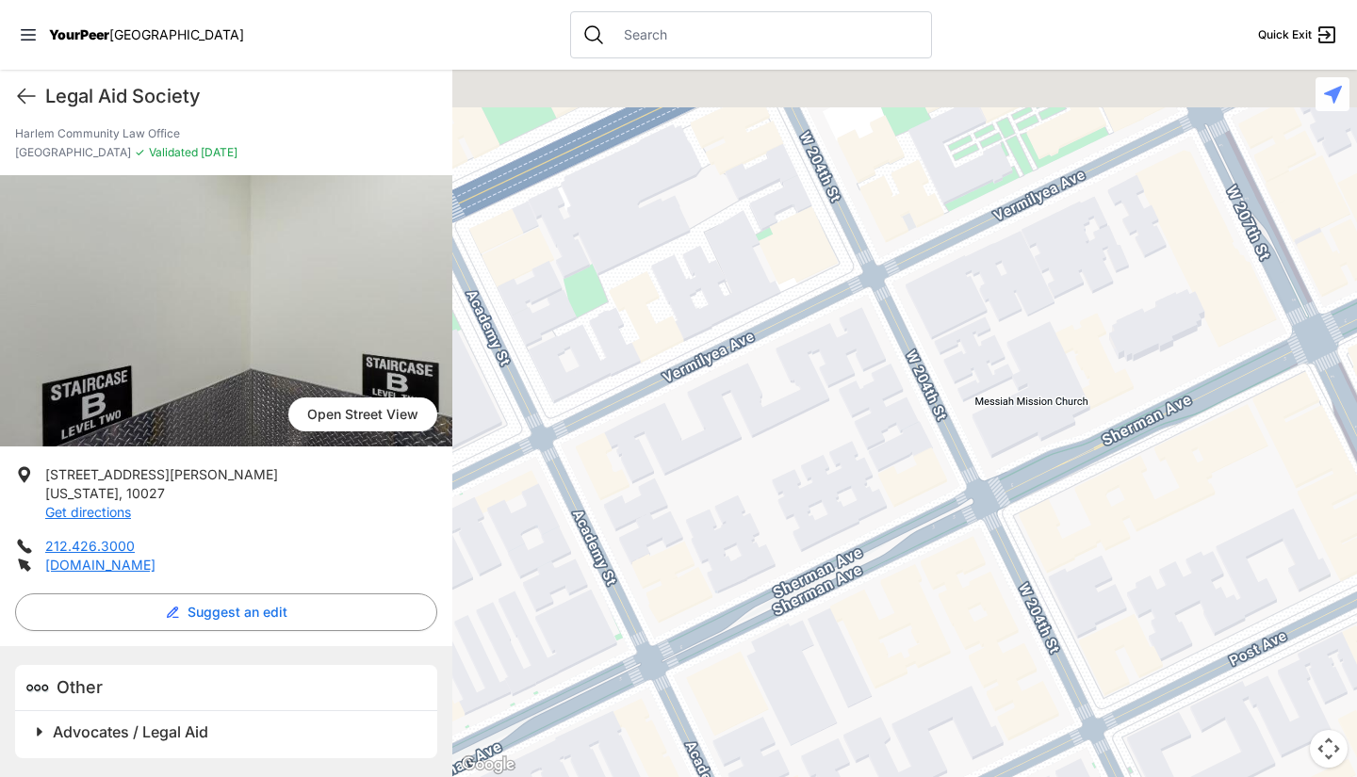
drag, startPoint x: 819, startPoint y: 283, endPoint x: 735, endPoint y: 420, distance: 161.1
click at [735, 420] on div at bounding box center [904, 424] width 904 height 708
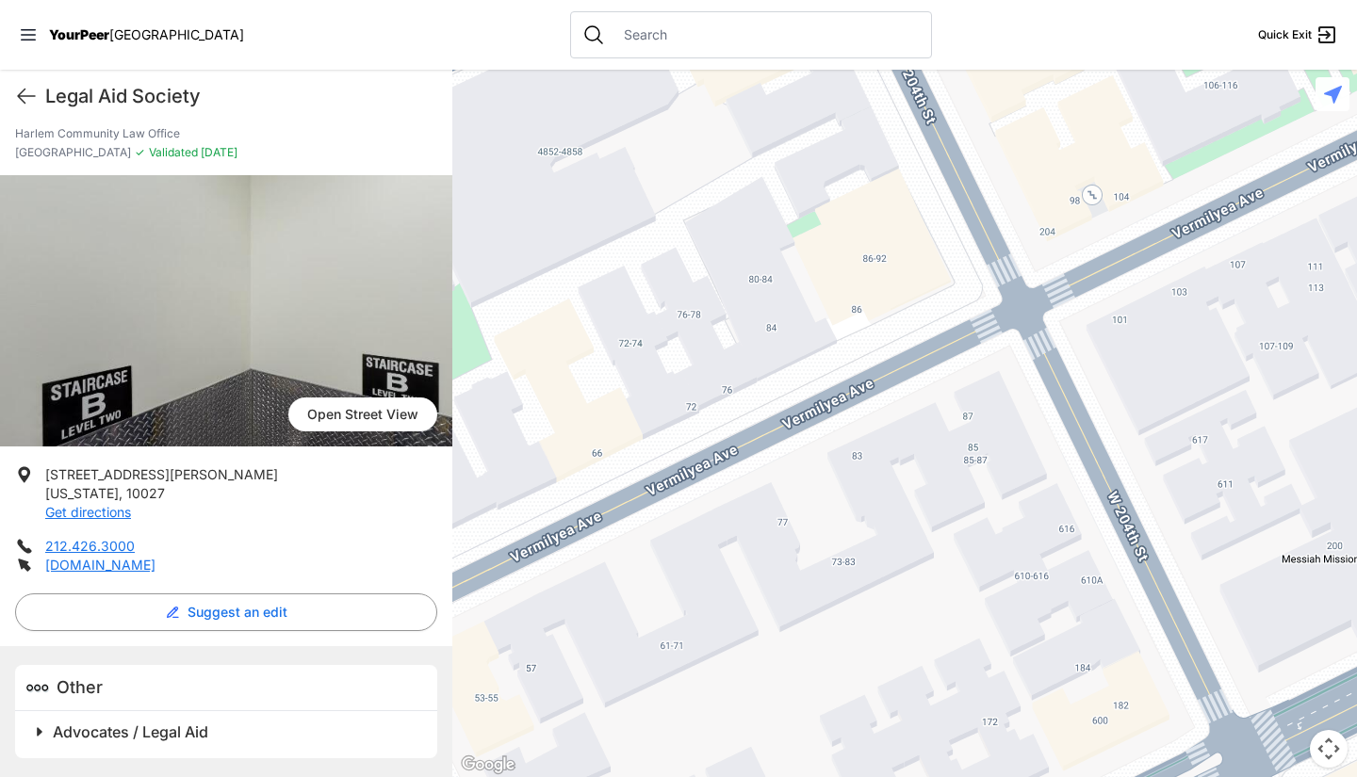
drag, startPoint x: 726, startPoint y: 350, endPoint x: 825, endPoint y: 481, distance: 164.9
click at [825, 481] on div at bounding box center [904, 424] width 904 height 708
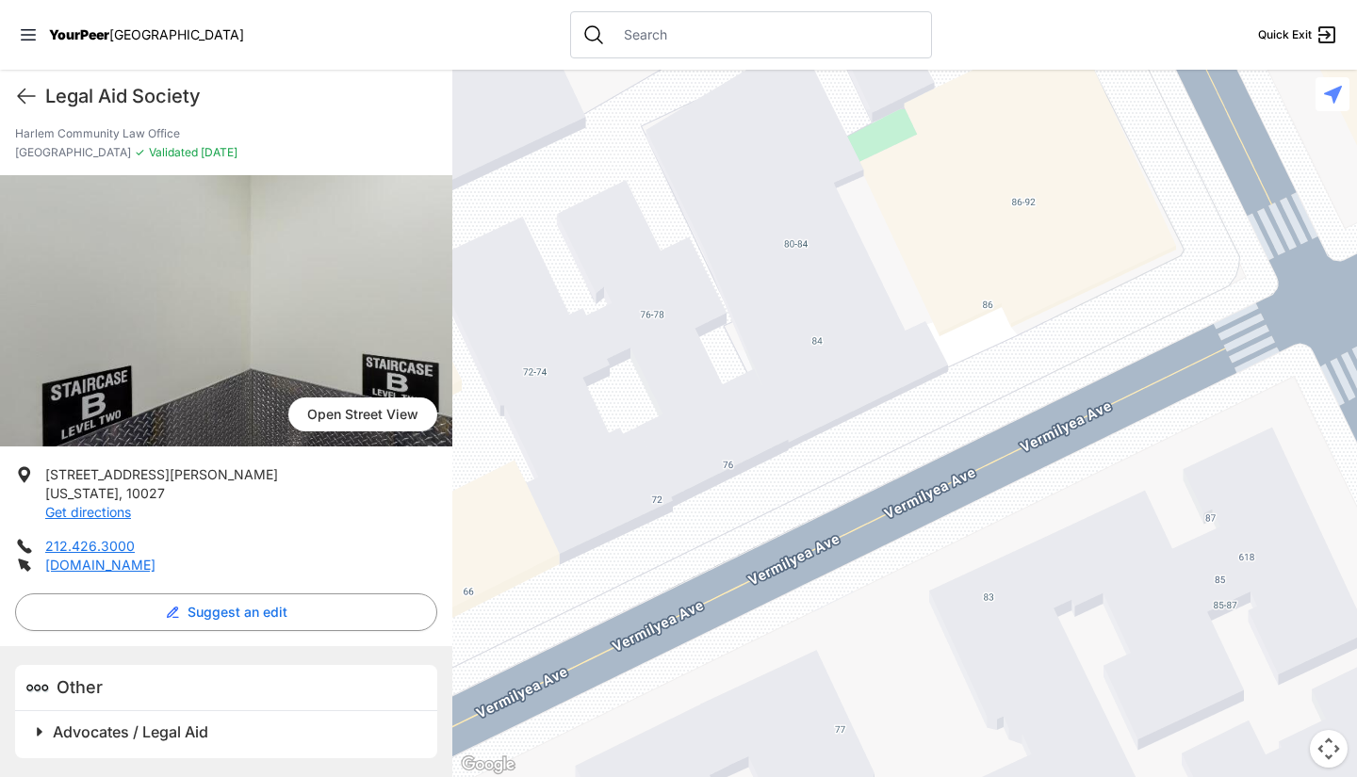
click at [657, 499] on div at bounding box center [904, 424] width 904 height 708
drag, startPoint x: 789, startPoint y: 480, endPoint x: 932, endPoint y: 529, distance: 151.4
click at [932, 529] on div at bounding box center [904, 424] width 904 height 708
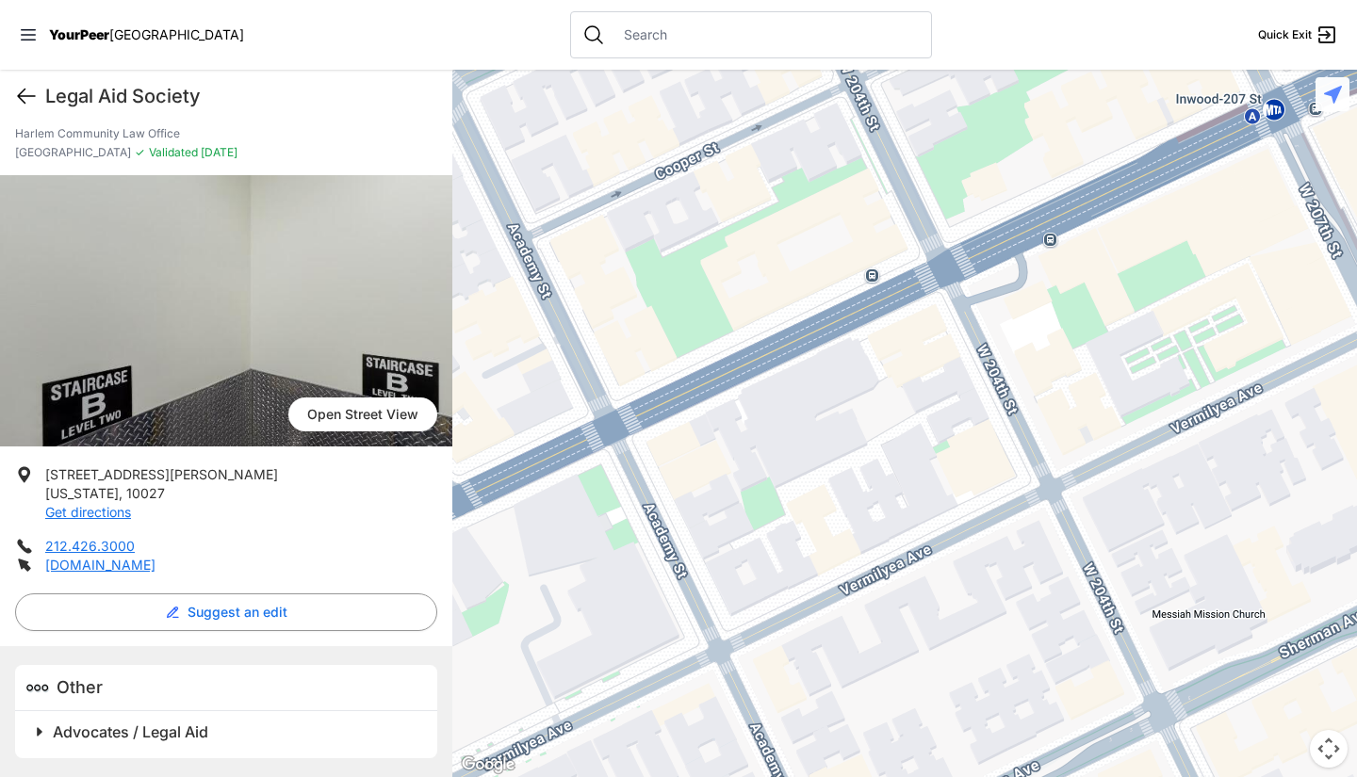
click at [28, 99] on icon at bounding box center [26, 96] width 23 height 23
